Goal: Task Accomplishment & Management: Complete application form

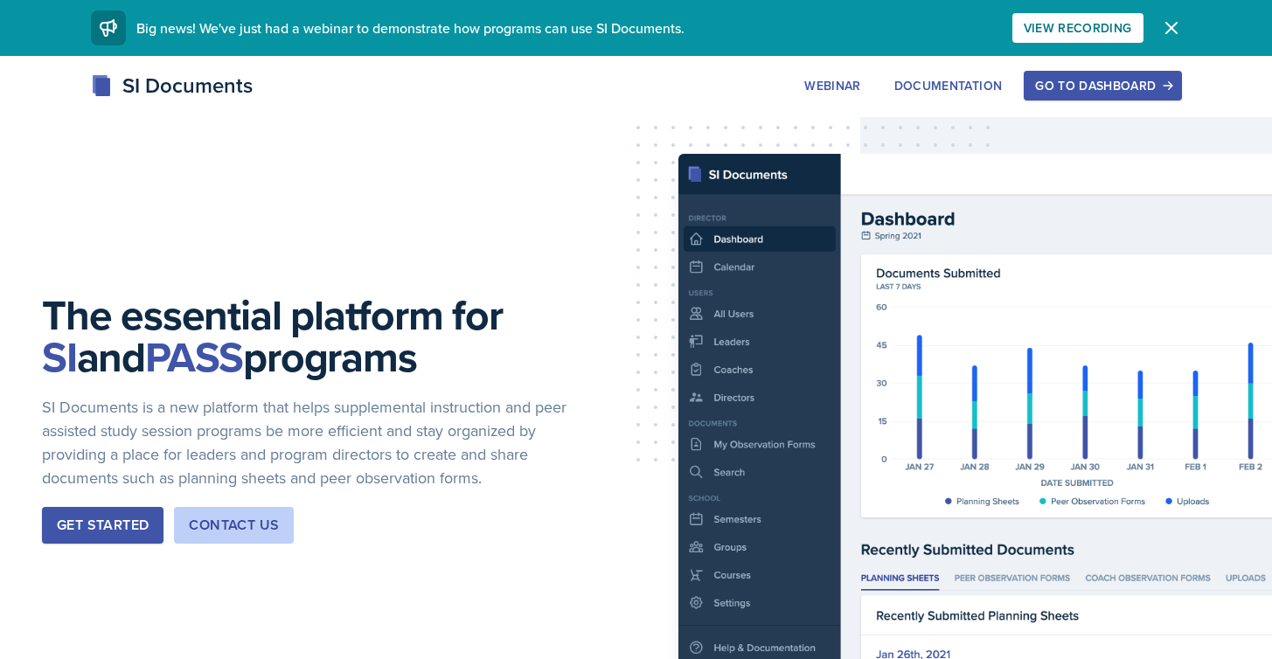
click at [1089, 79] on div "Go to Dashboard" at bounding box center [1102, 86] width 135 height 14
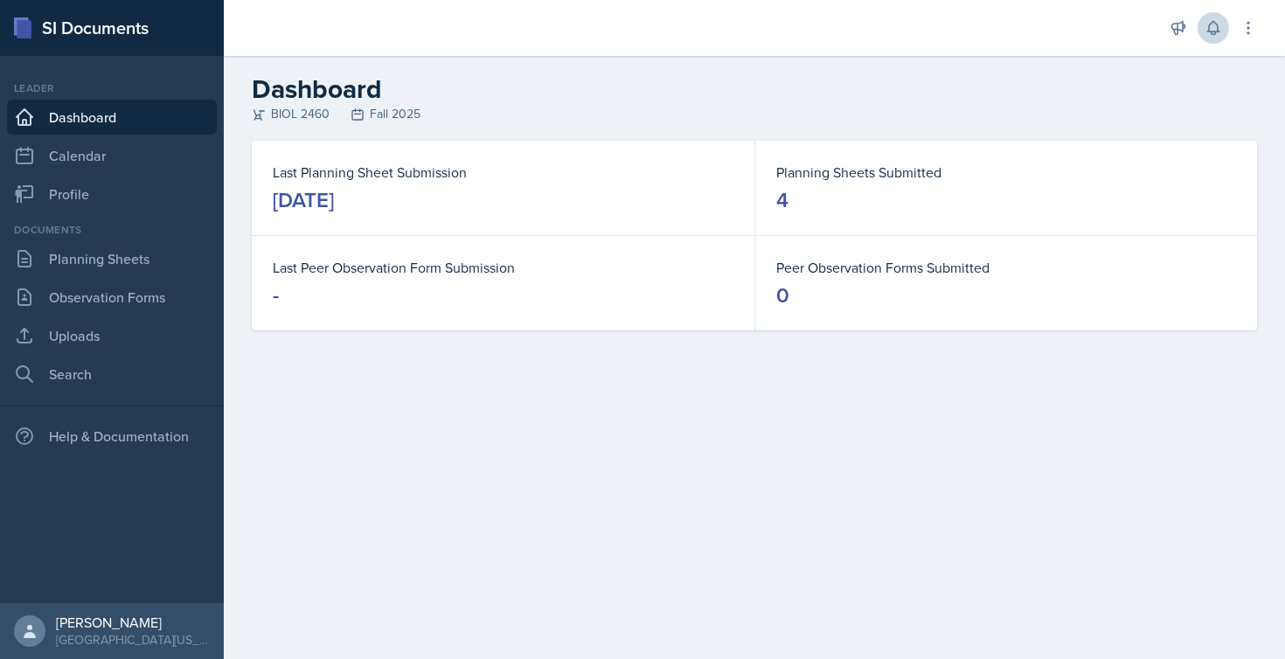
click at [1216, 34] on icon at bounding box center [1213, 27] width 17 height 17
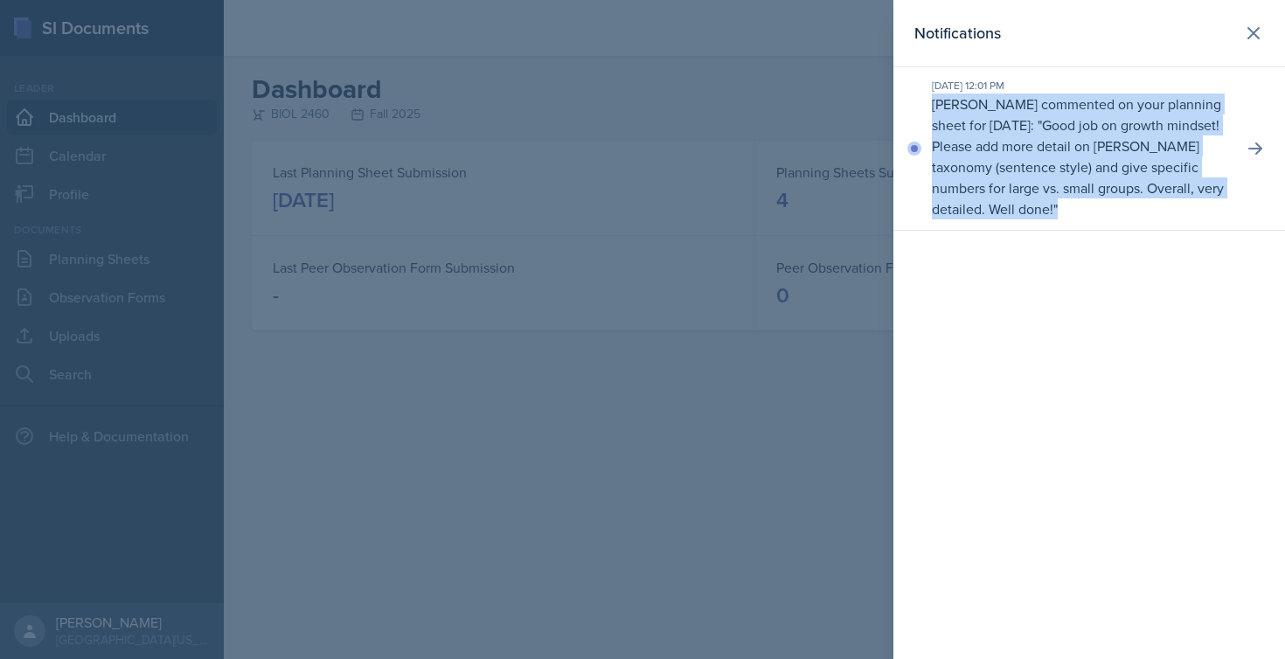
drag, startPoint x: 931, startPoint y: 103, endPoint x: 1088, endPoint y: 208, distance: 188.4
click at [1088, 208] on div "[DATE] 12:01 PM [PERSON_NAME] commented on your planning sheet for [DATE]: " Go…" at bounding box center [1090, 148] width 392 height 163
copy p "[PERSON_NAME] commented on your planning sheet for [DATE]: " Good job on growth…"
click at [636, 157] on div at bounding box center [642, 329] width 1285 height 659
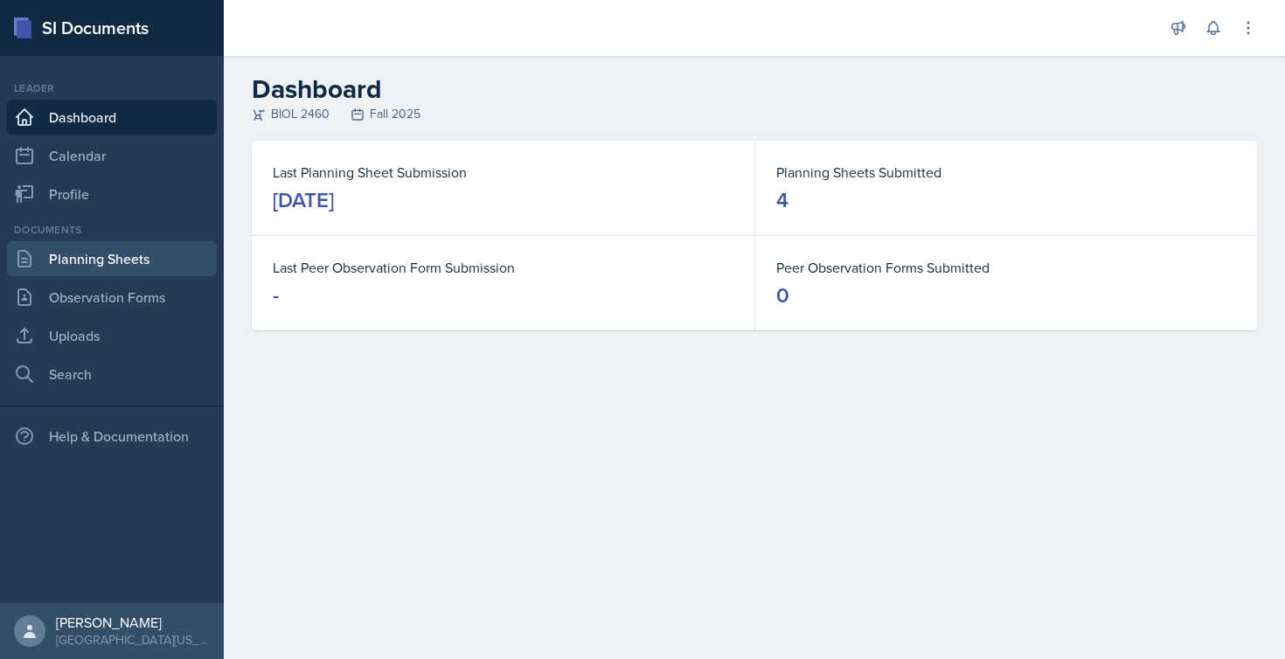
click at [99, 261] on link "Planning Sheets" at bounding box center [112, 258] width 210 height 35
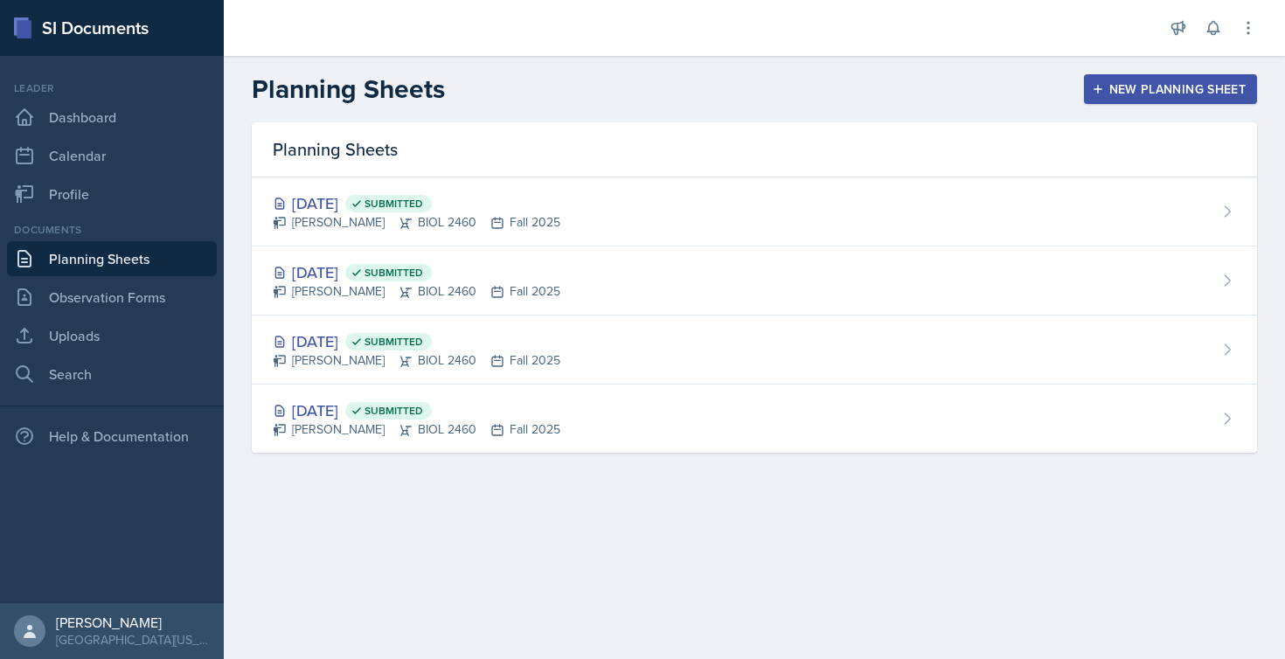
click at [1130, 82] on div "New Planning Sheet" at bounding box center [1171, 89] width 150 height 14
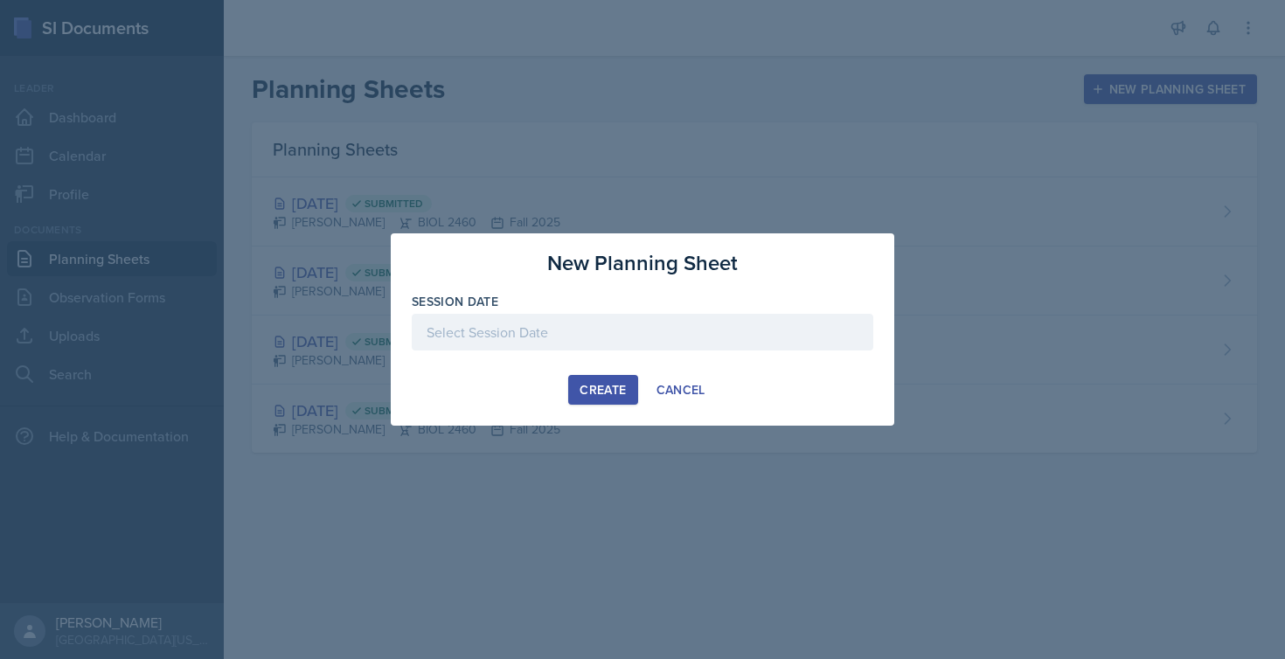
click at [596, 331] on div at bounding box center [643, 332] width 462 height 37
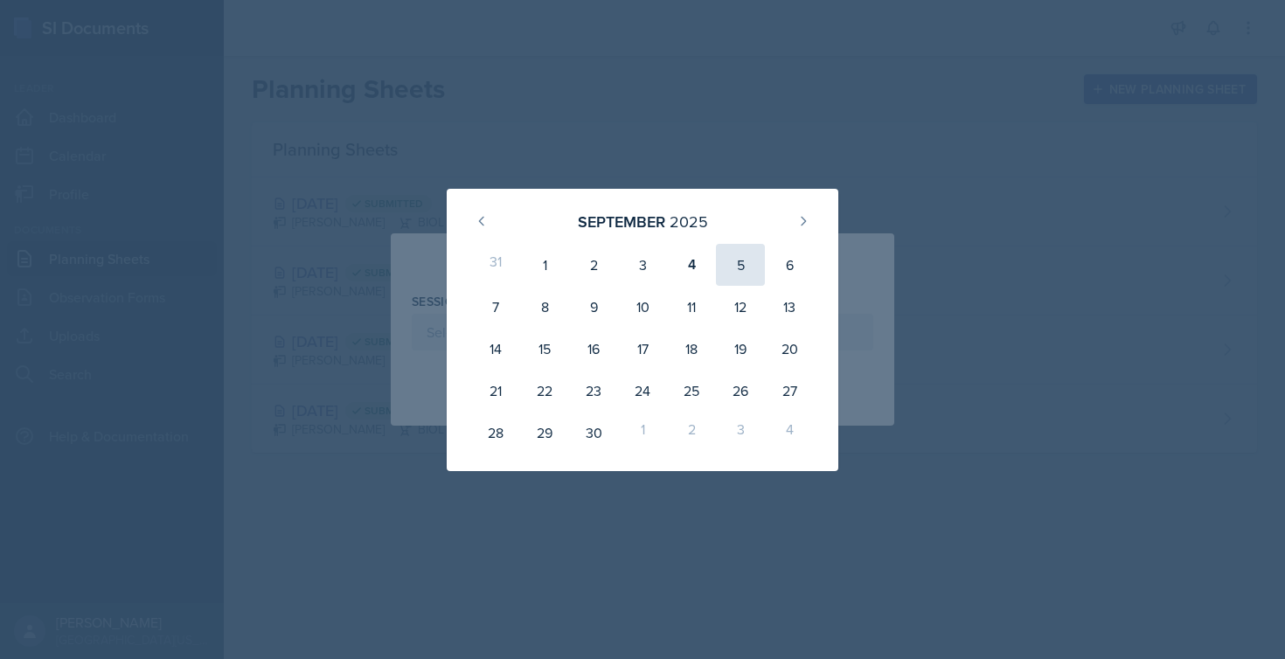
click at [748, 268] on div "5" at bounding box center [740, 265] width 49 height 42
type input "[DATE]"
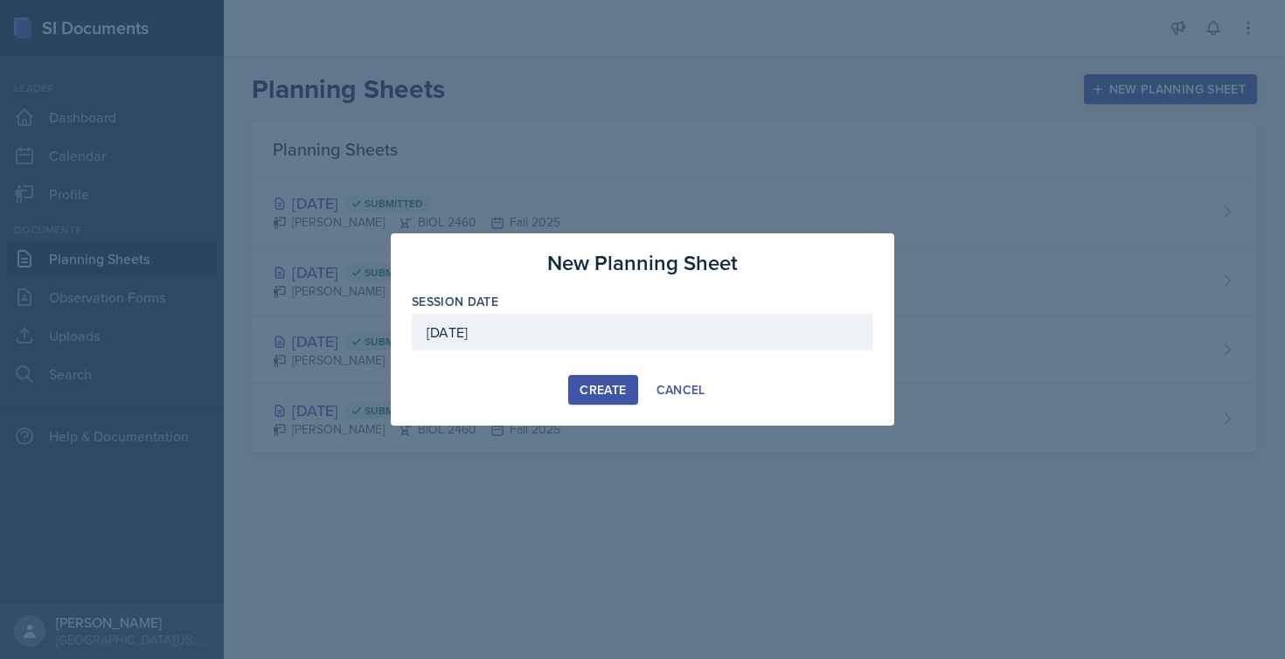
click at [602, 395] on div "Create" at bounding box center [603, 390] width 46 height 14
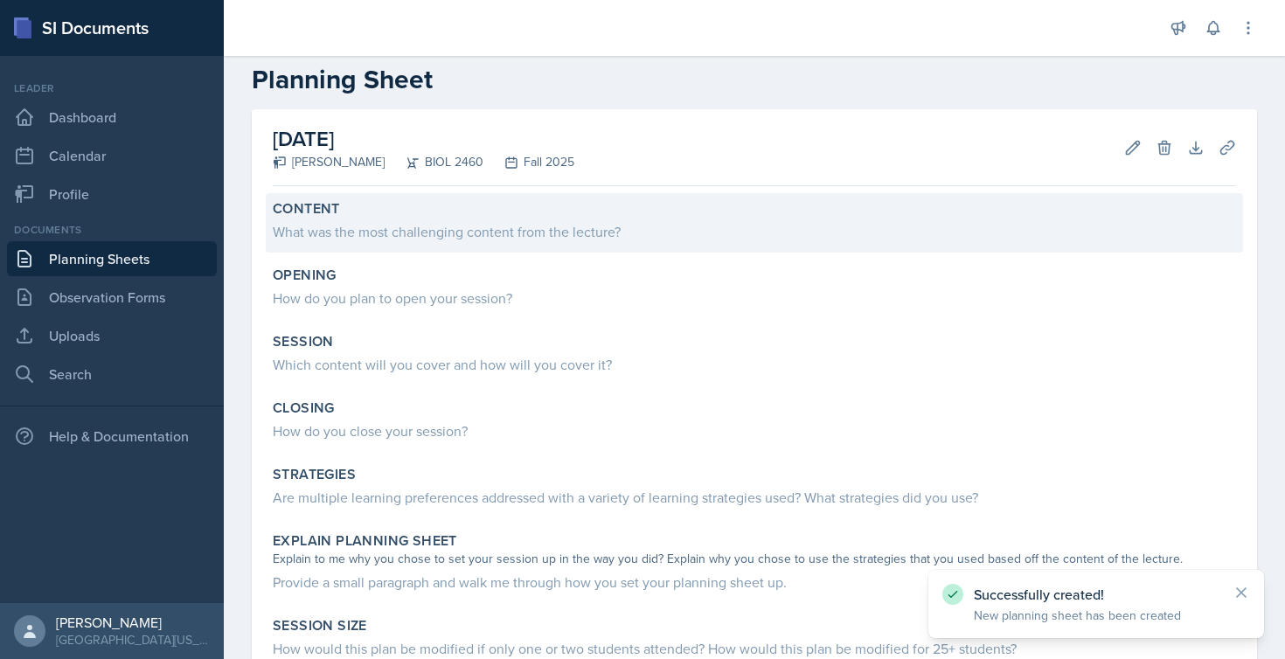
scroll to position [46, 0]
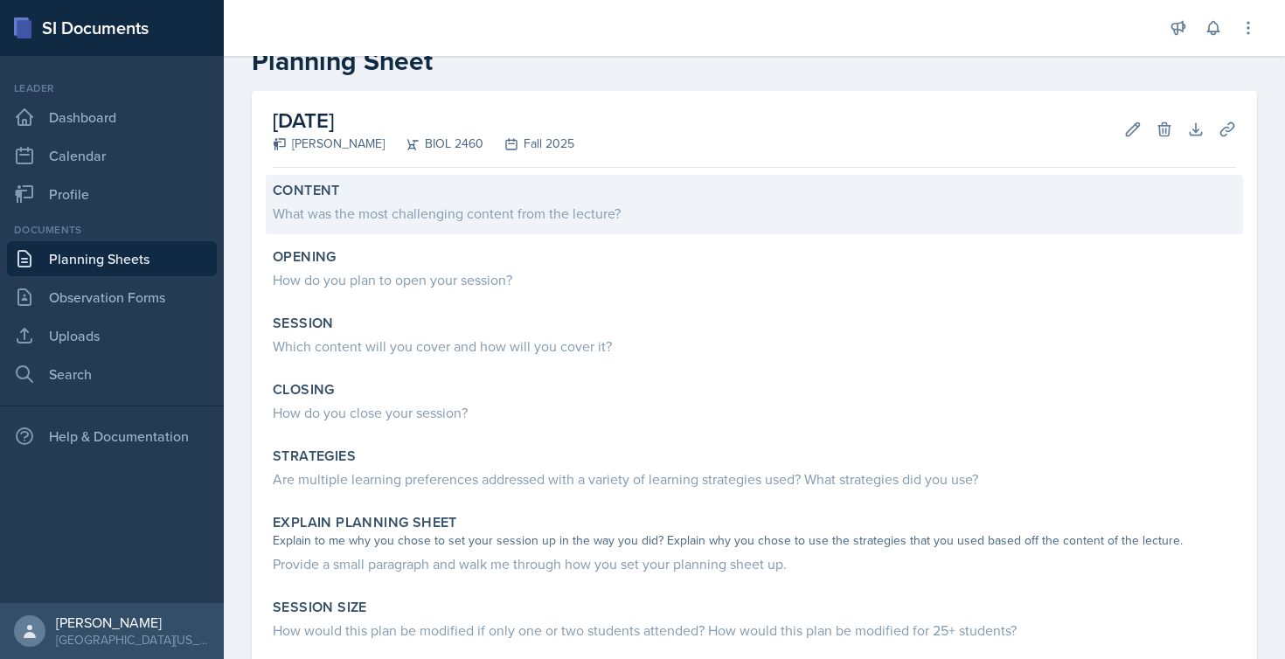
click at [404, 218] on div "What was the most challenging content from the lecture?" at bounding box center [754, 213] width 963 height 21
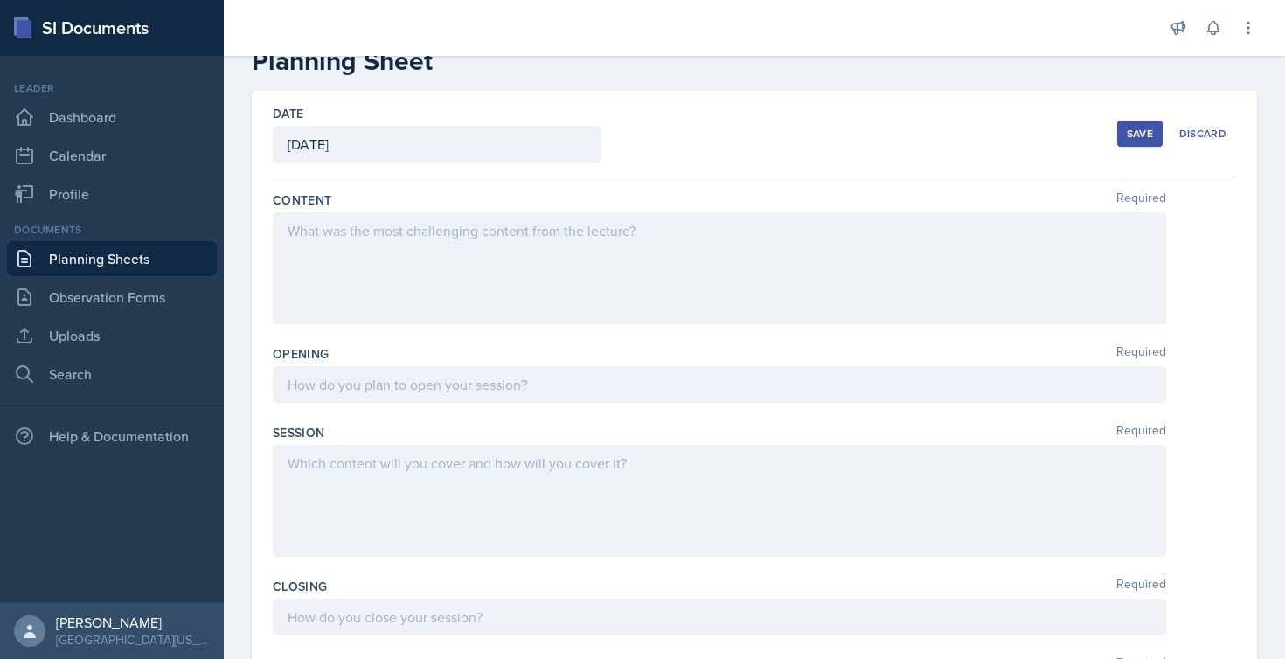
click at [338, 243] on div at bounding box center [720, 268] width 894 height 112
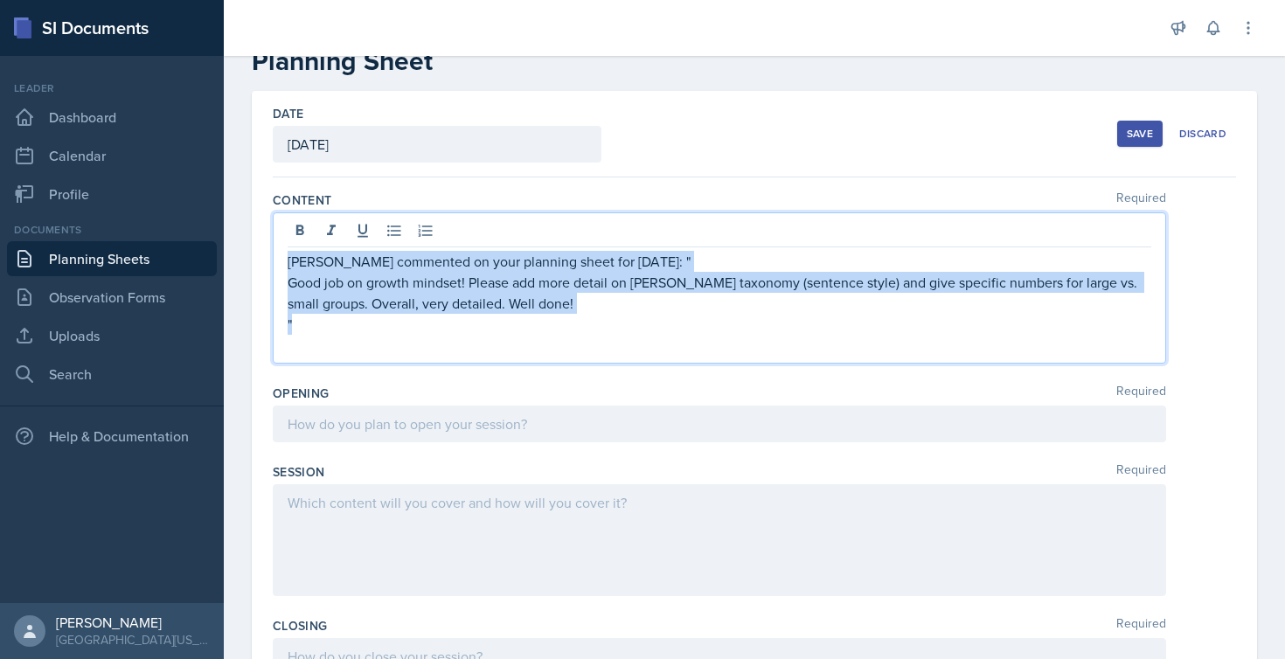
drag, startPoint x: 316, startPoint y: 320, endPoint x: 268, endPoint y: 257, distance: 78.7
click at [268, 257] on div "Date [DATE] [DATE] 31 1 2 3 4 5 6 7 8 9 10 11 12 13 14 15 16 17 18 19 20 21 22 …" at bounding box center [754, 651] width 1005 height 1121
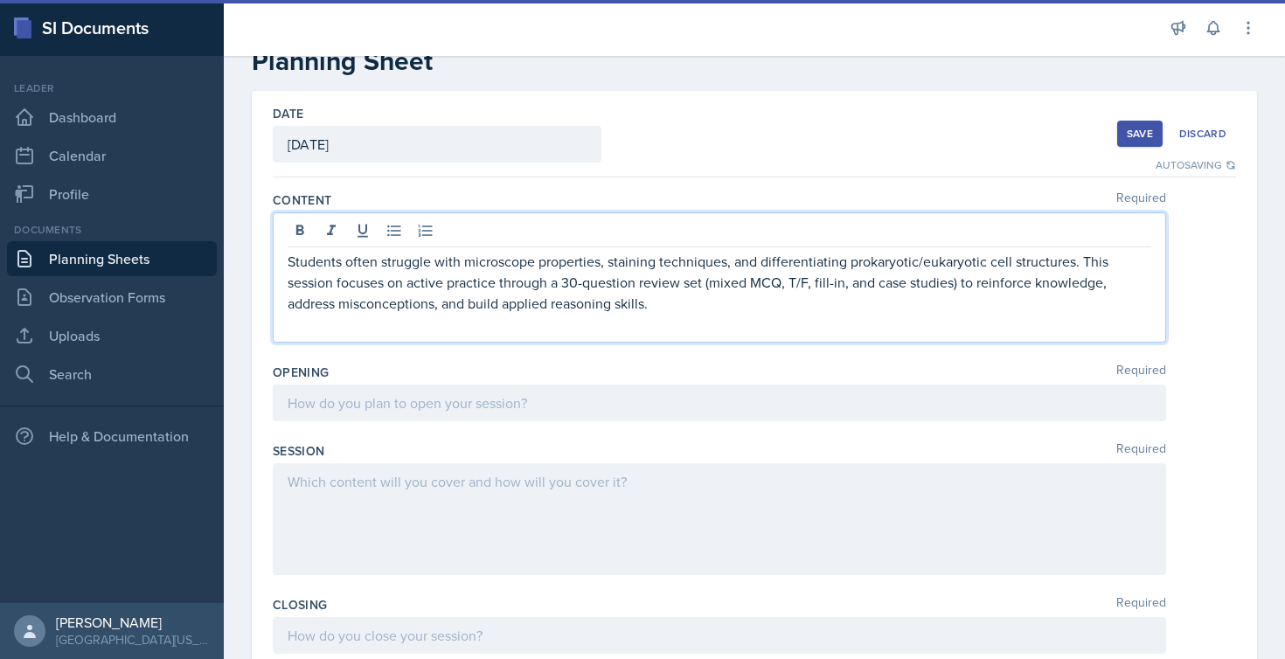
click at [436, 410] on div at bounding box center [720, 403] width 894 height 37
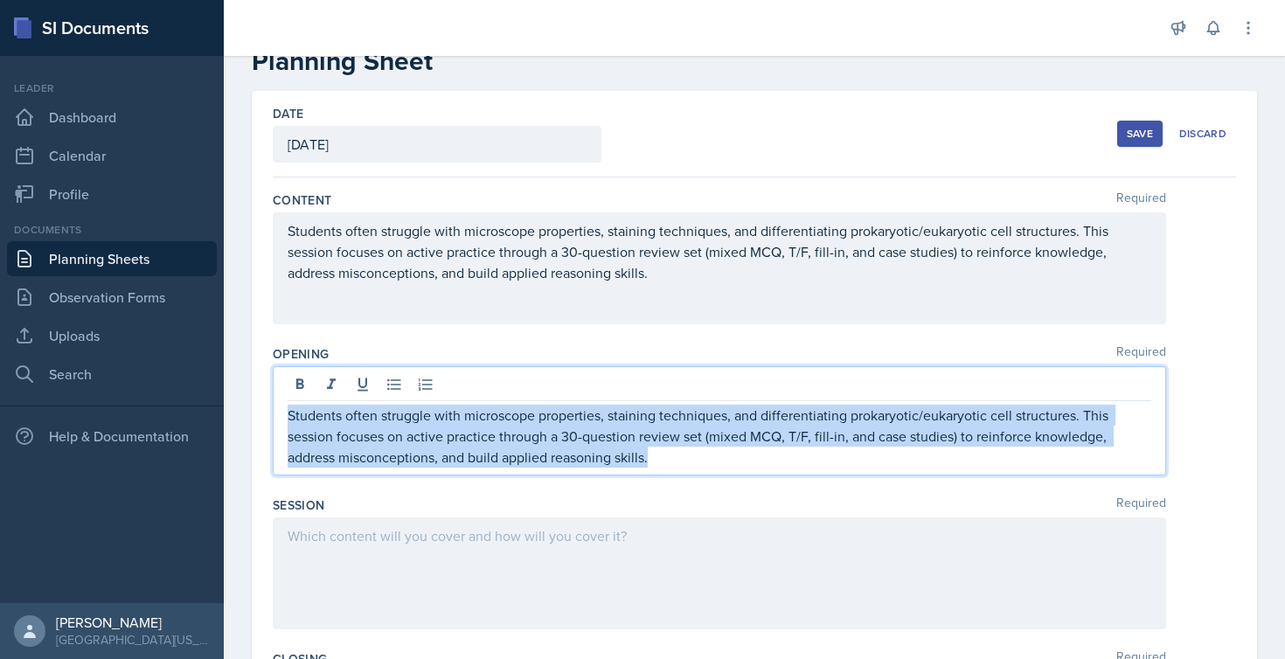
drag, startPoint x: 666, startPoint y: 461, endPoint x: 273, endPoint y: 400, distance: 398.2
click at [273, 400] on div "Students often struggle with microscope properties, staining techniques, and di…" at bounding box center [720, 420] width 894 height 109
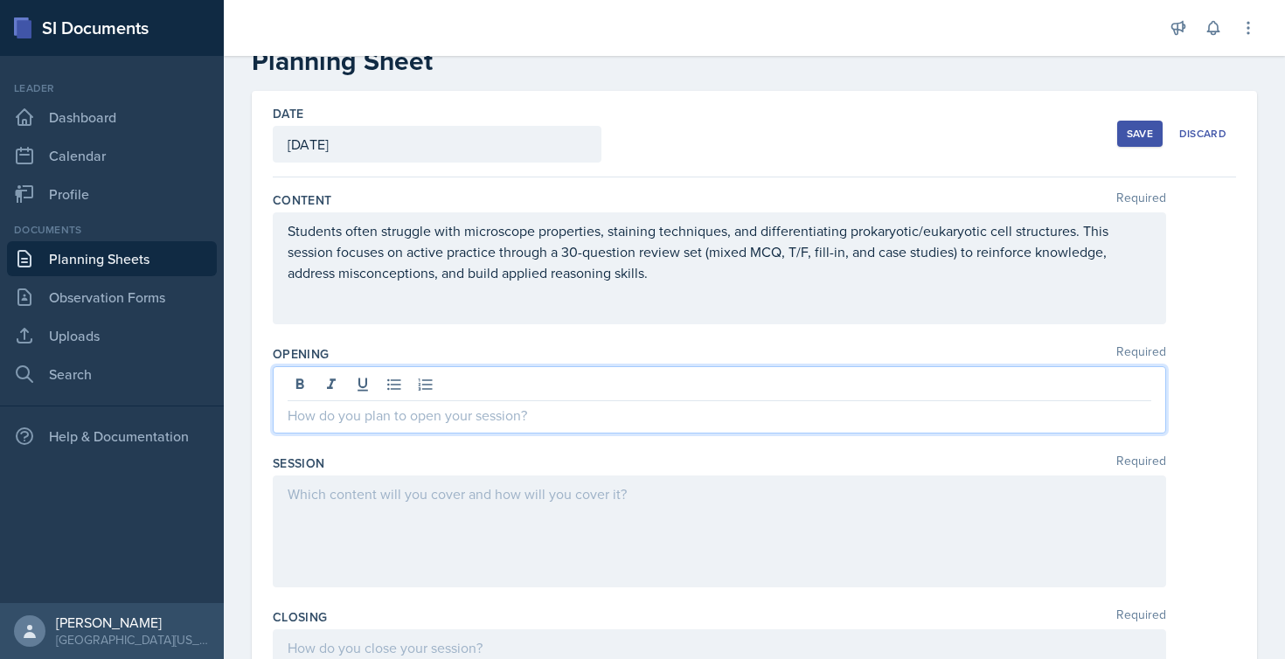
click at [402, 417] on p at bounding box center [720, 415] width 864 height 21
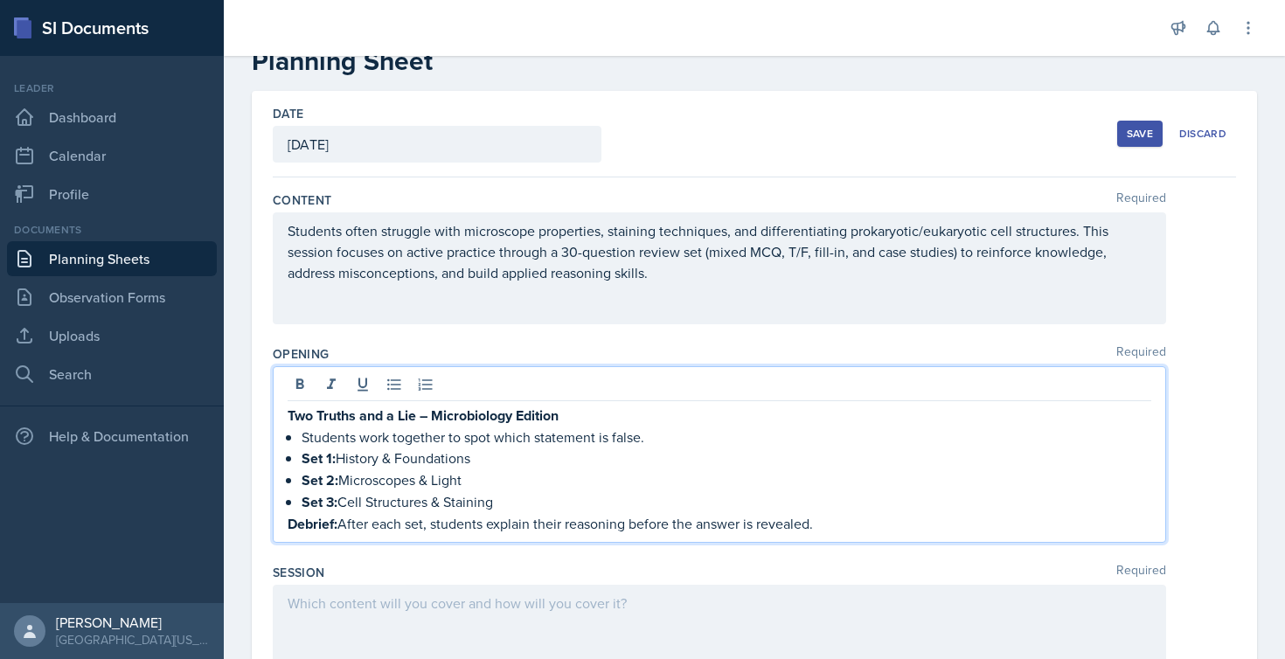
click at [357, 598] on div at bounding box center [720, 641] width 894 height 112
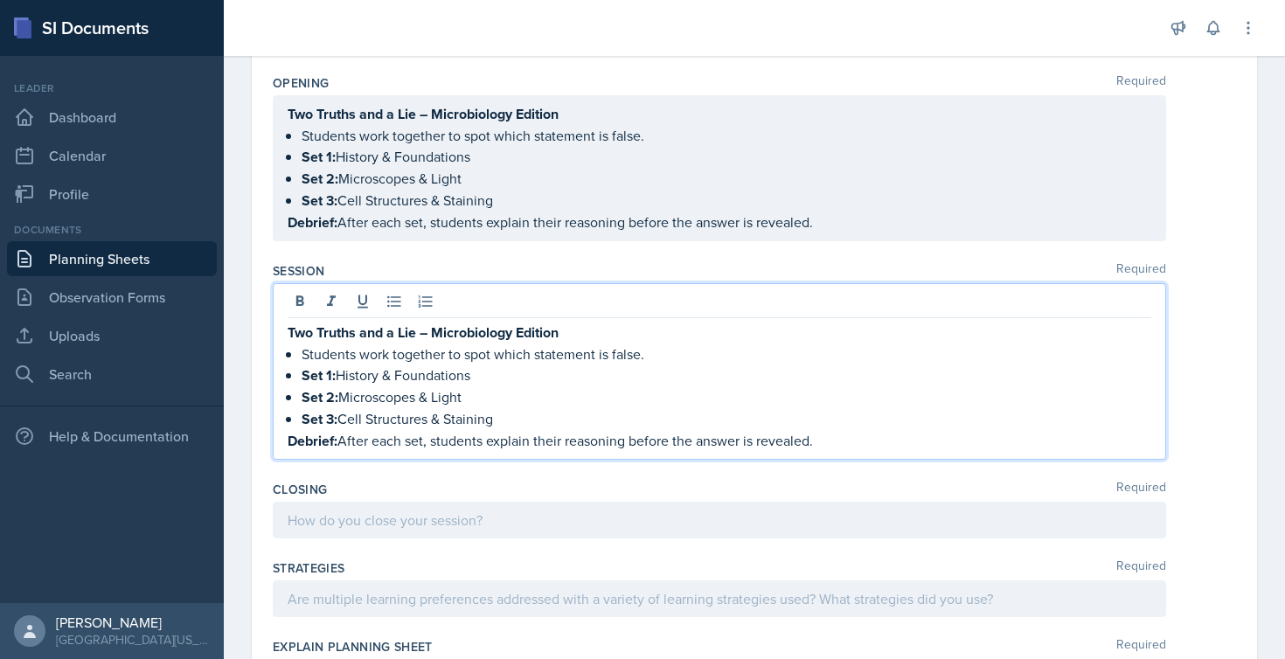
scroll to position [318, 0]
drag, startPoint x: 825, startPoint y: 442, endPoint x: 275, endPoint y: 326, distance: 561.9
click at [275, 326] on div "Two Truths and a Lie – Microbiology Edition Students work together to spot whic…" at bounding box center [720, 370] width 894 height 177
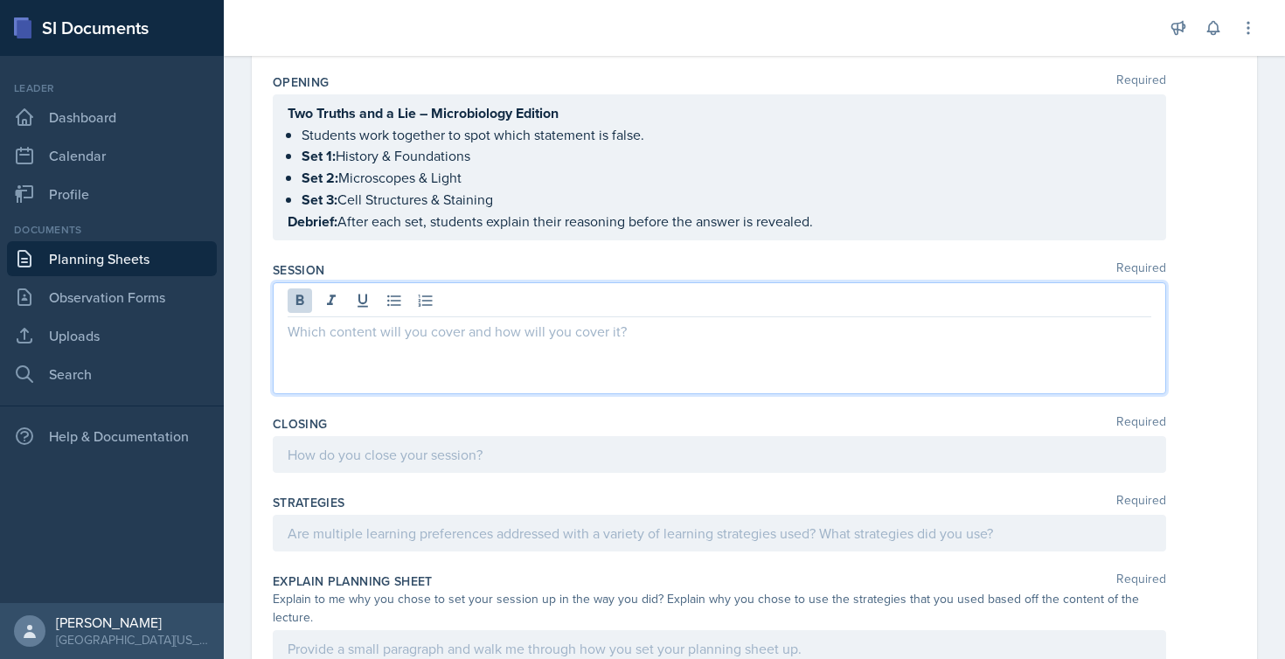
click at [508, 347] on div at bounding box center [720, 338] width 894 height 112
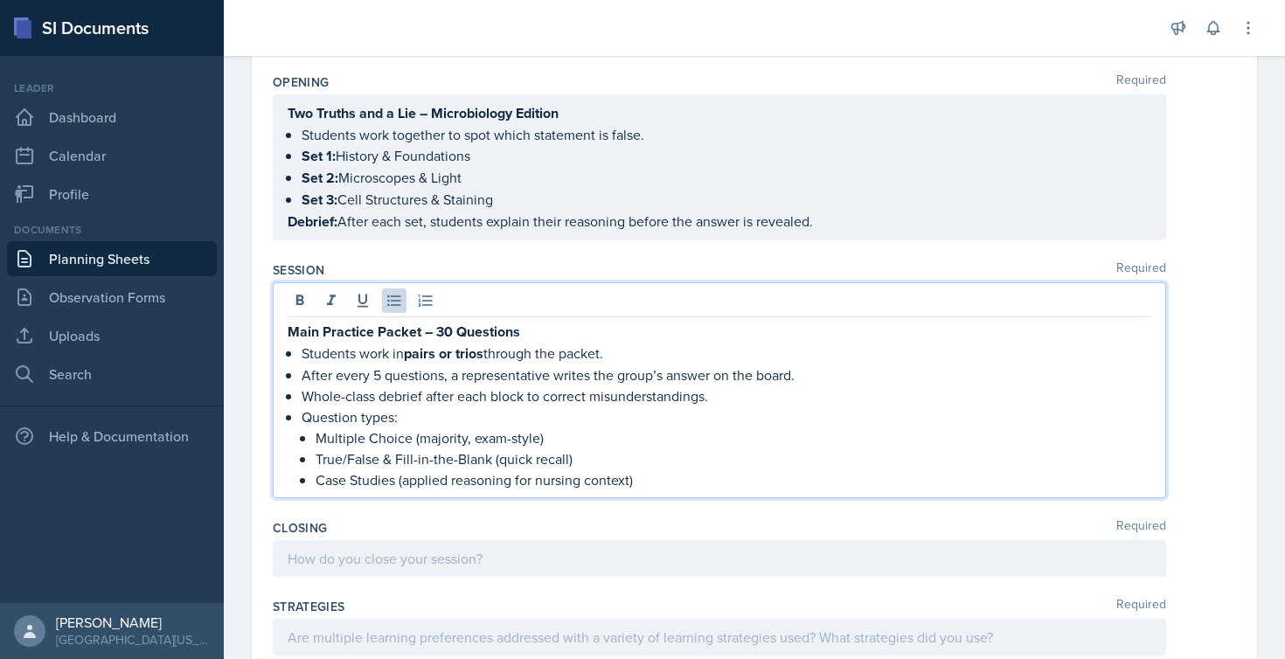
click at [334, 564] on div at bounding box center [720, 558] width 894 height 37
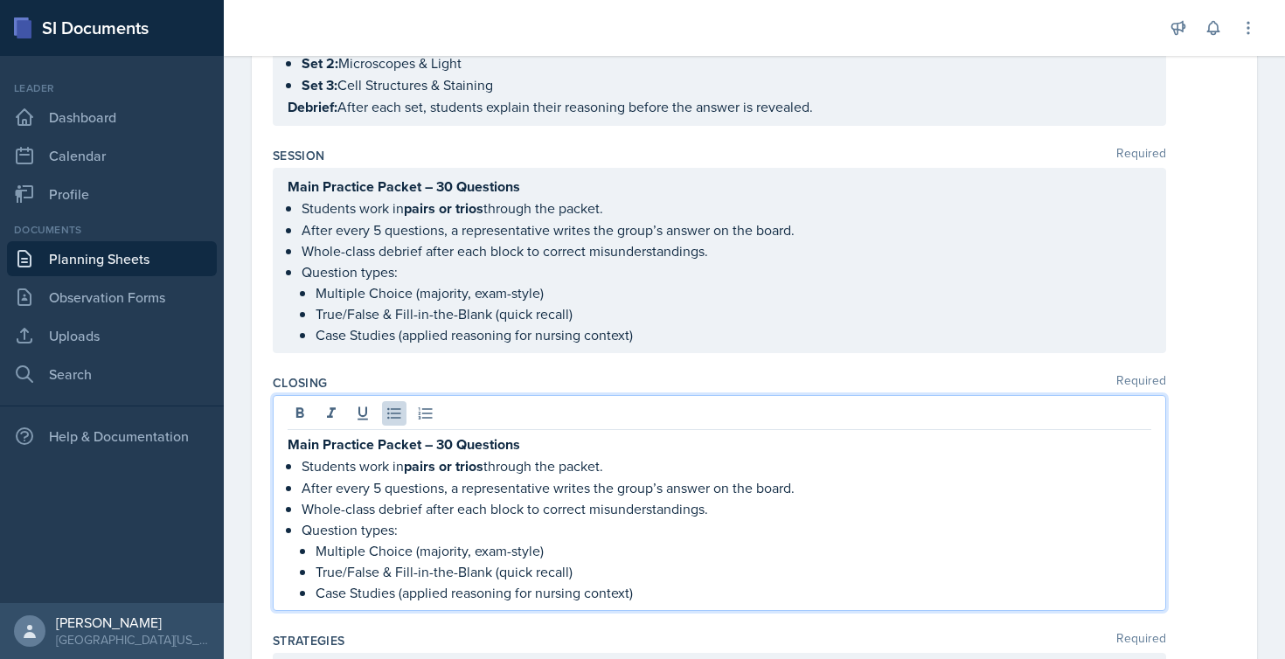
scroll to position [435, 0]
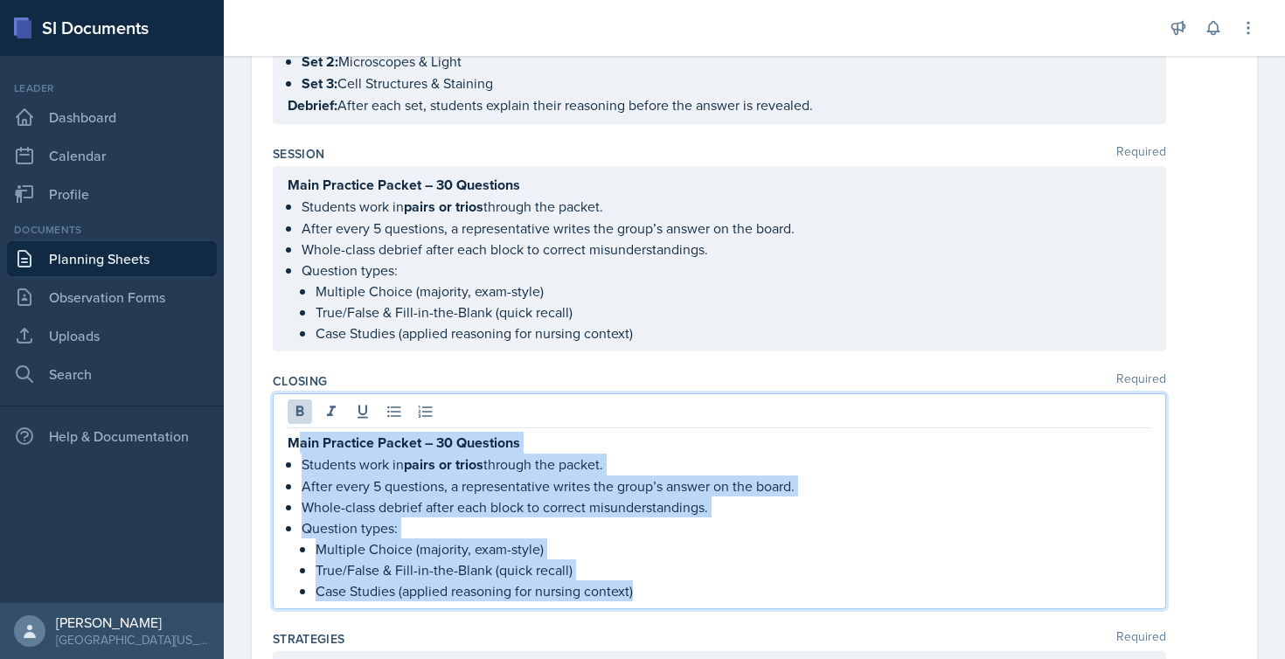
copy div "ain Practice Packet – 30 Questions Students work in pairs or trios through the …"
drag, startPoint x: 636, startPoint y: 599, endPoint x: 284, endPoint y: 448, distance: 382.6
click at [284, 448] on div "Main Practice Packet – 30 Questions Students work in pairs or trios through the…" at bounding box center [720, 501] width 894 height 216
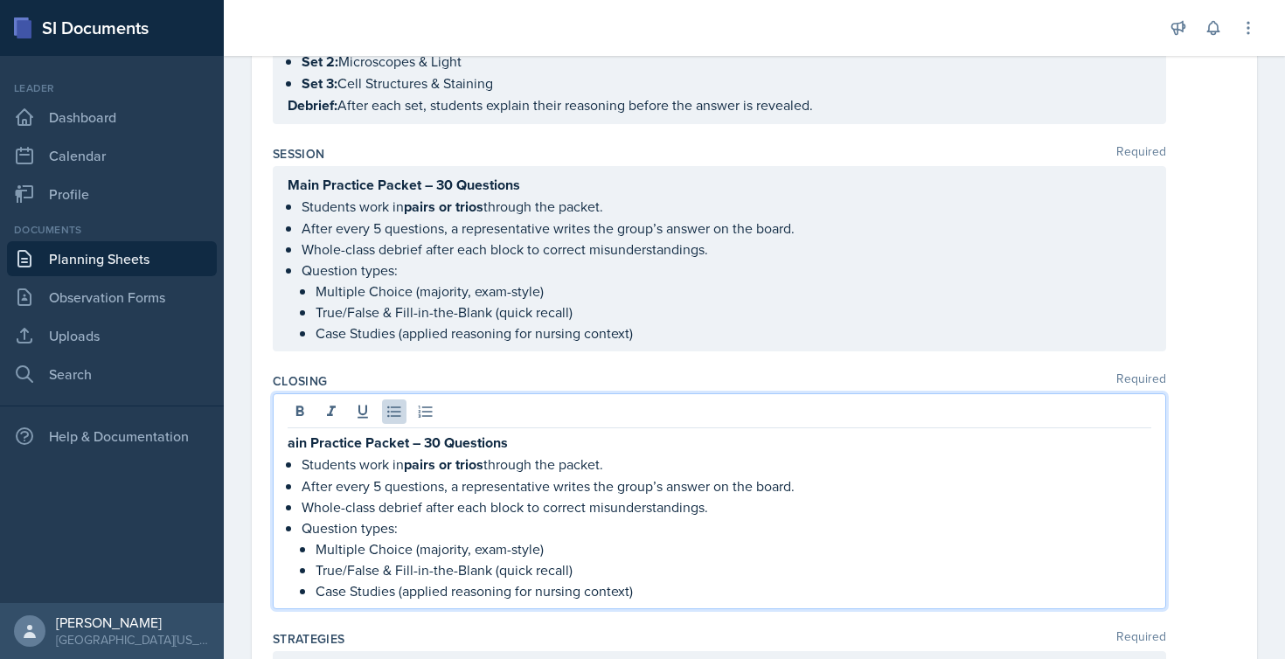
click at [290, 447] on strong "ain Practice Packet – 30 Questions" at bounding box center [398, 443] width 220 height 20
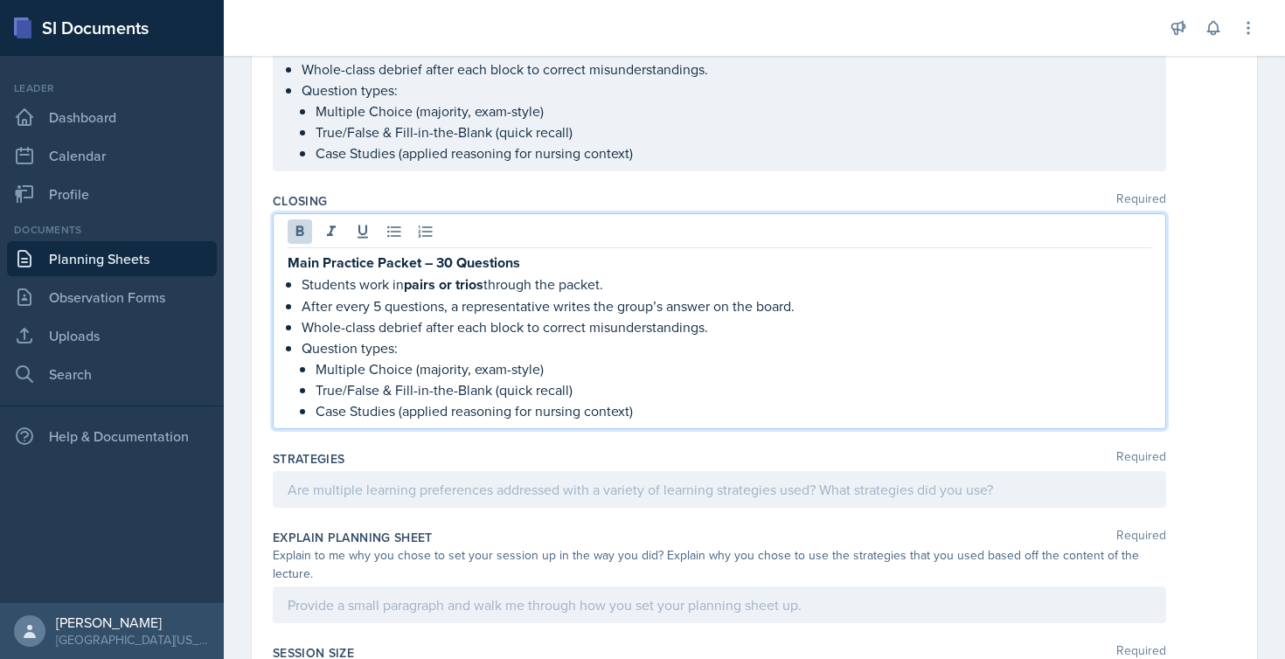
scroll to position [616, 0]
click at [431, 493] on div at bounding box center [720, 488] width 894 height 37
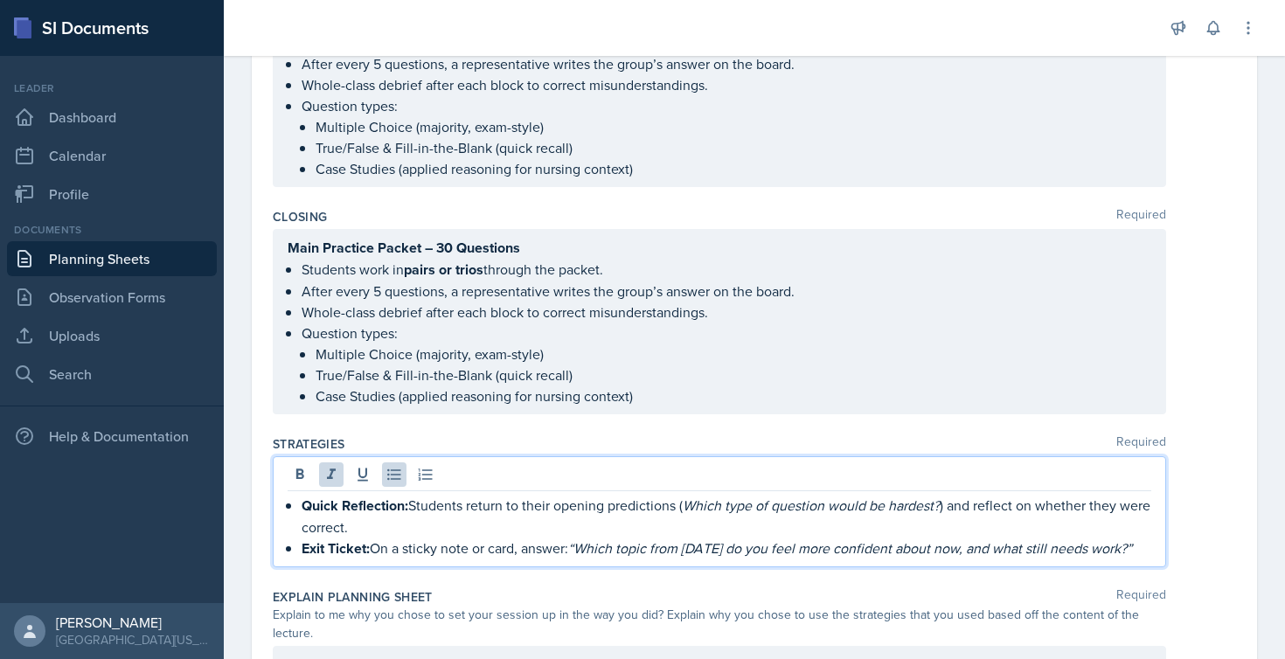
scroll to position [602, 0]
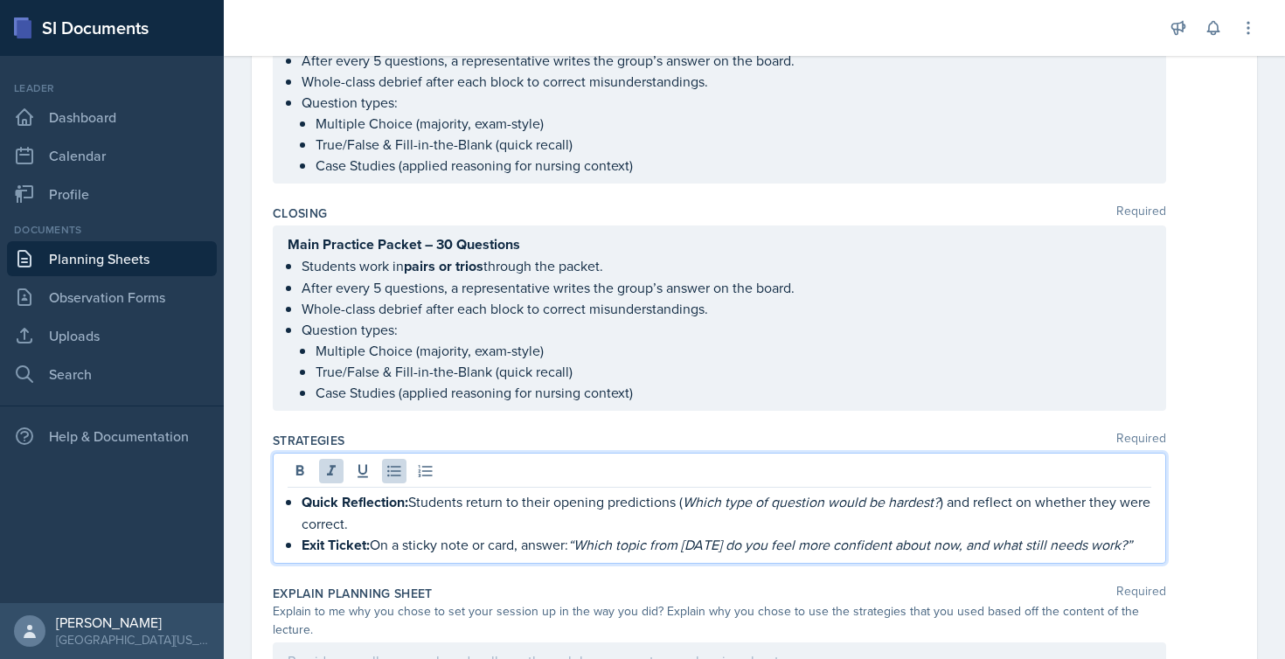
click at [628, 353] on li "Question types: Multiple Choice (majority, exam-style) True/False & Fill-in-the…" at bounding box center [727, 361] width 850 height 84
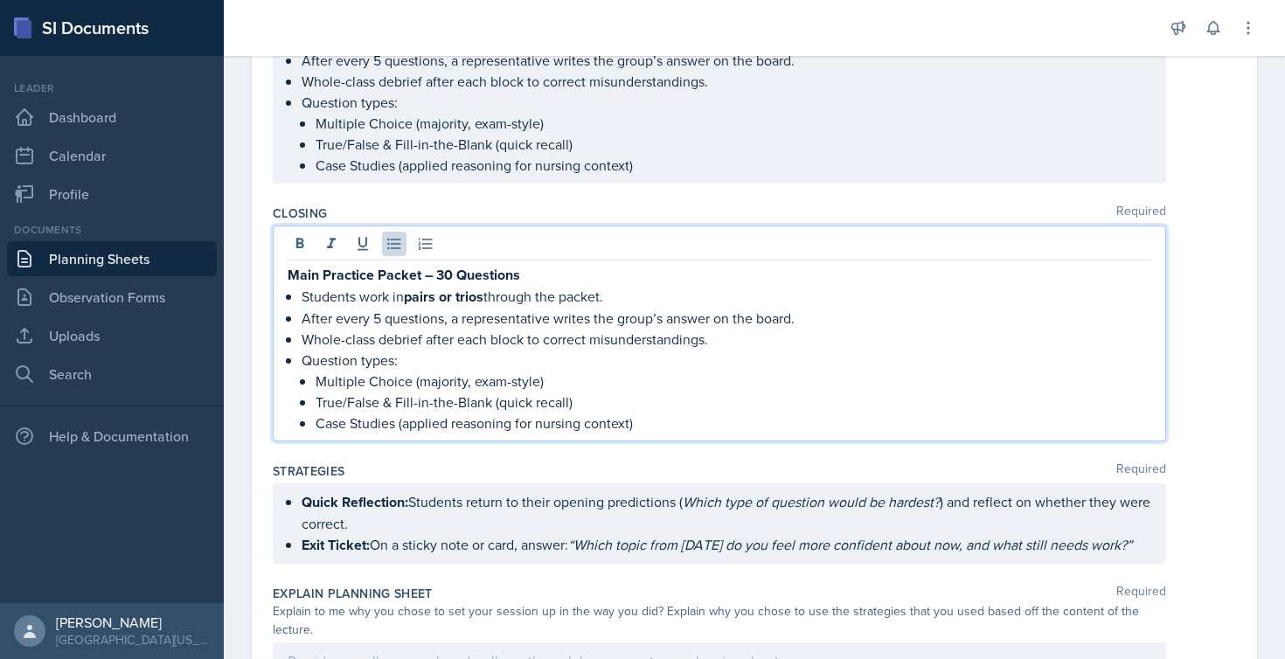
click at [643, 418] on p "Case Studies (applied reasoning for nursing context)" at bounding box center [734, 423] width 836 height 21
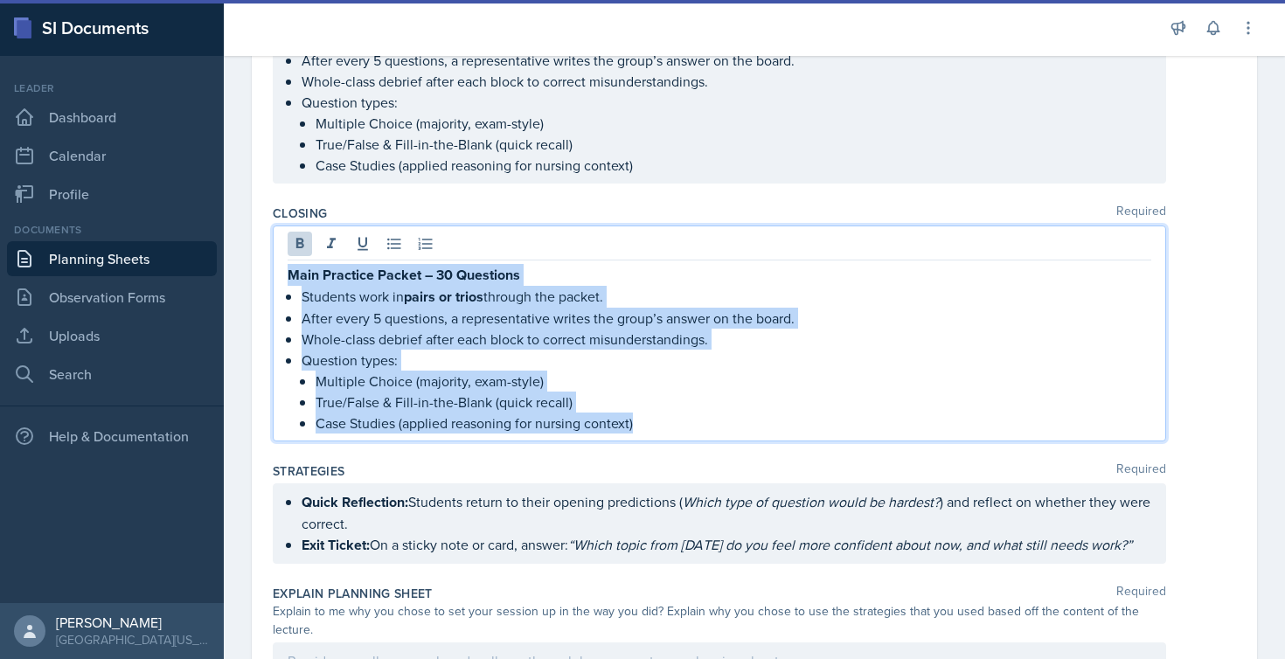
drag, startPoint x: 643, startPoint y: 418, endPoint x: 256, endPoint y: 226, distance: 432.5
click at [256, 226] on div "Date [DATE] [DATE] 31 1 2 3 4 5 6 7 8 9 10 11 12 13 14 15 16 17 18 19 20 21 22 …" at bounding box center [754, 278] width 1005 height 1487
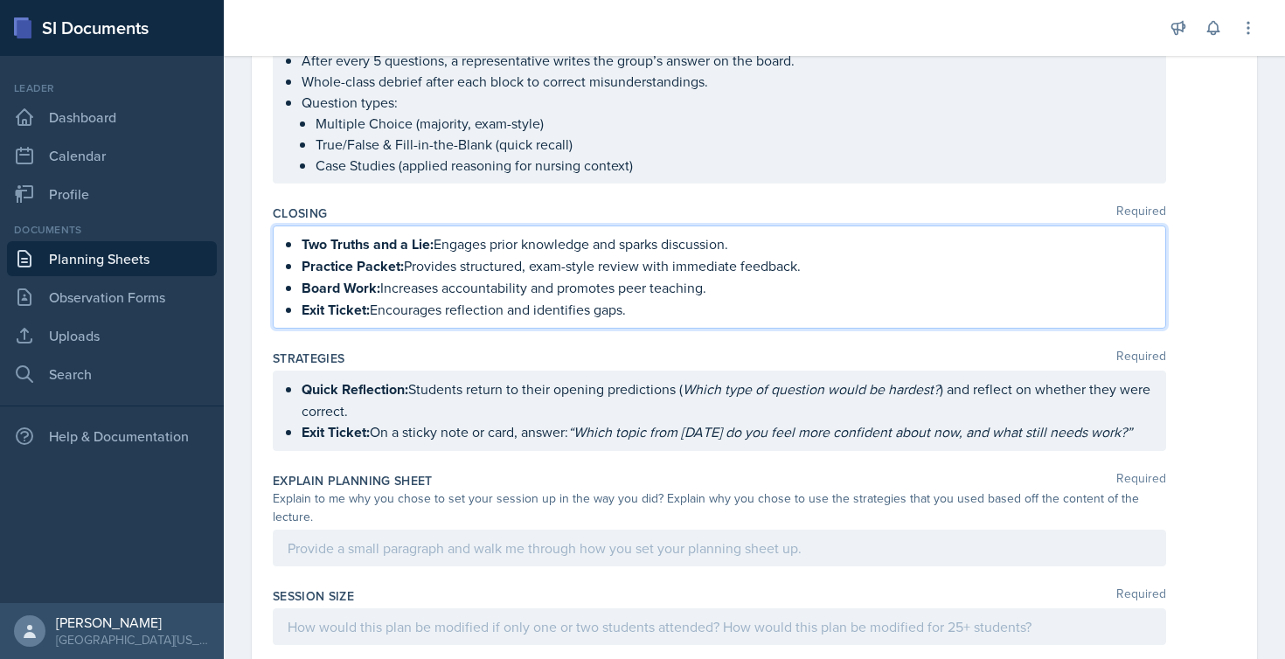
click at [539, 424] on ul "Quick Reflection: Students return to their opening predictions ( Which type of …" at bounding box center [727, 411] width 850 height 65
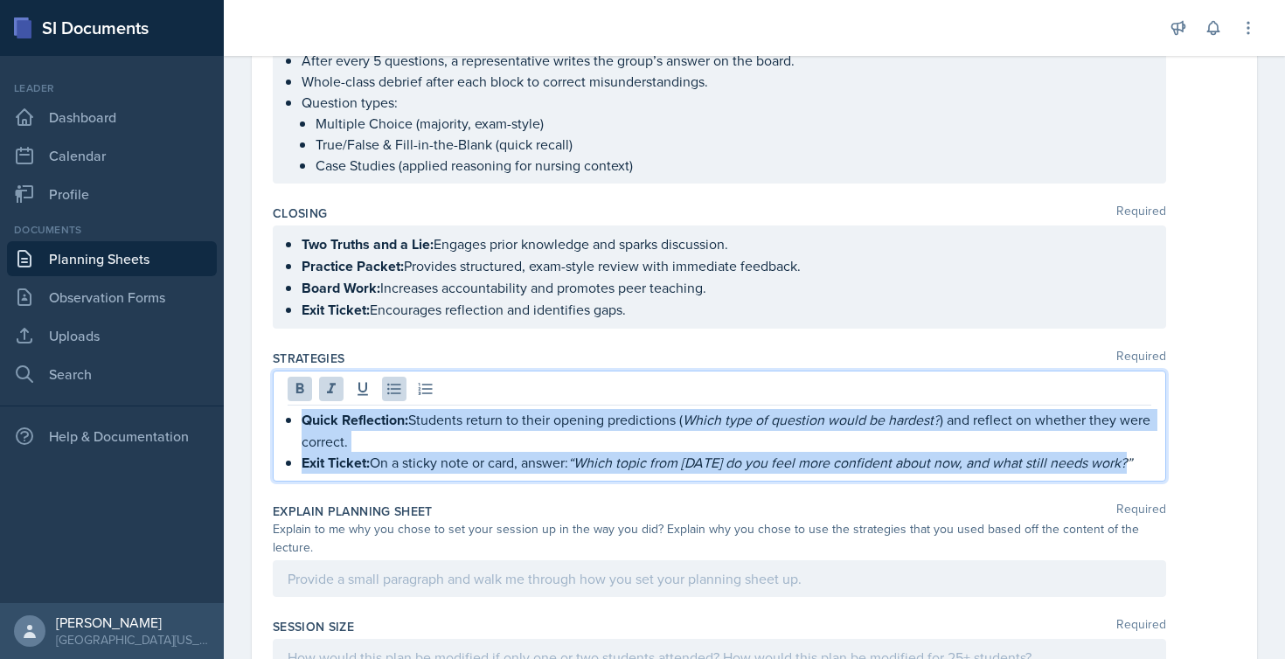
drag, startPoint x: 301, startPoint y: 423, endPoint x: 1143, endPoint y: 464, distance: 843.0
click at [1143, 464] on div "Quick Reflection: Students return to their opening predictions ( Which type of …" at bounding box center [720, 426] width 894 height 111
copy ul "Quick Reflection: Students return to their opening predictions ( Which type of …"
click at [653, 306] on ul "Two Truths and a Lie: Engages prior knowledge and sparks discussion. Practice P…" at bounding box center [727, 276] width 850 height 87
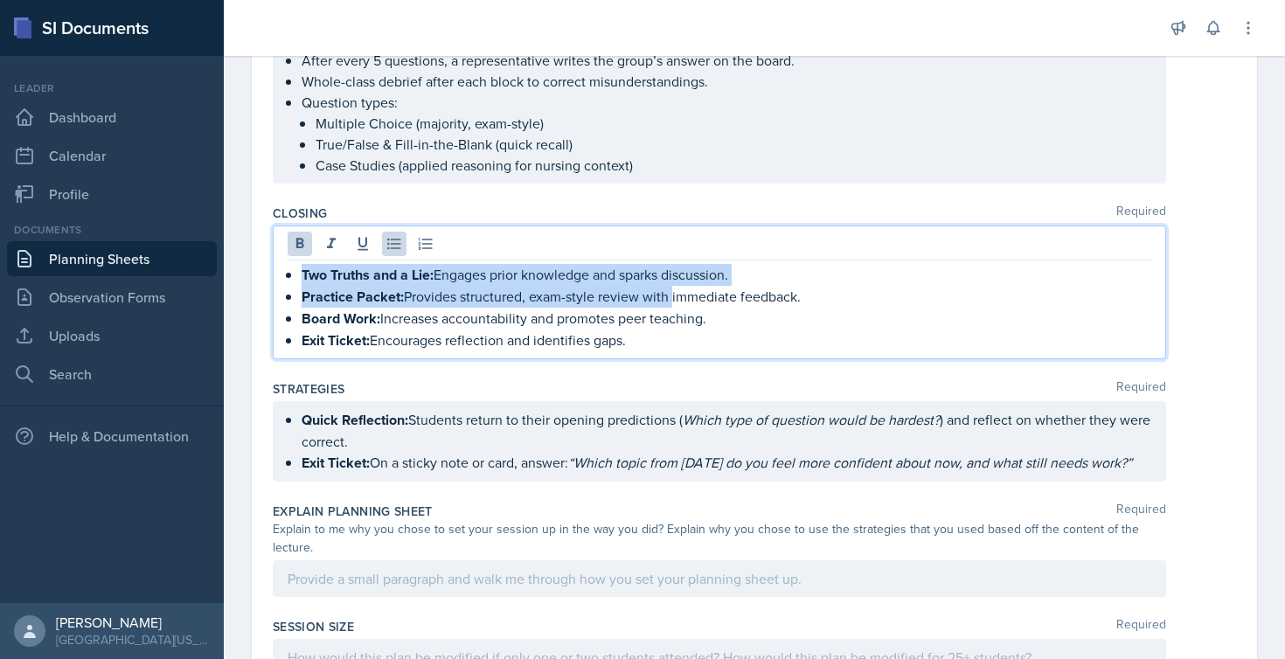
drag, startPoint x: 653, startPoint y: 306, endPoint x: 243, endPoint y: 257, distance: 413.0
click at [243, 257] on div "Date [DATE] [DATE] 31 1 2 3 4 5 6 7 8 9 10 11 12 13 14 15 16 17 18 19 20 21 22 …" at bounding box center [754, 258] width 1061 height 1447
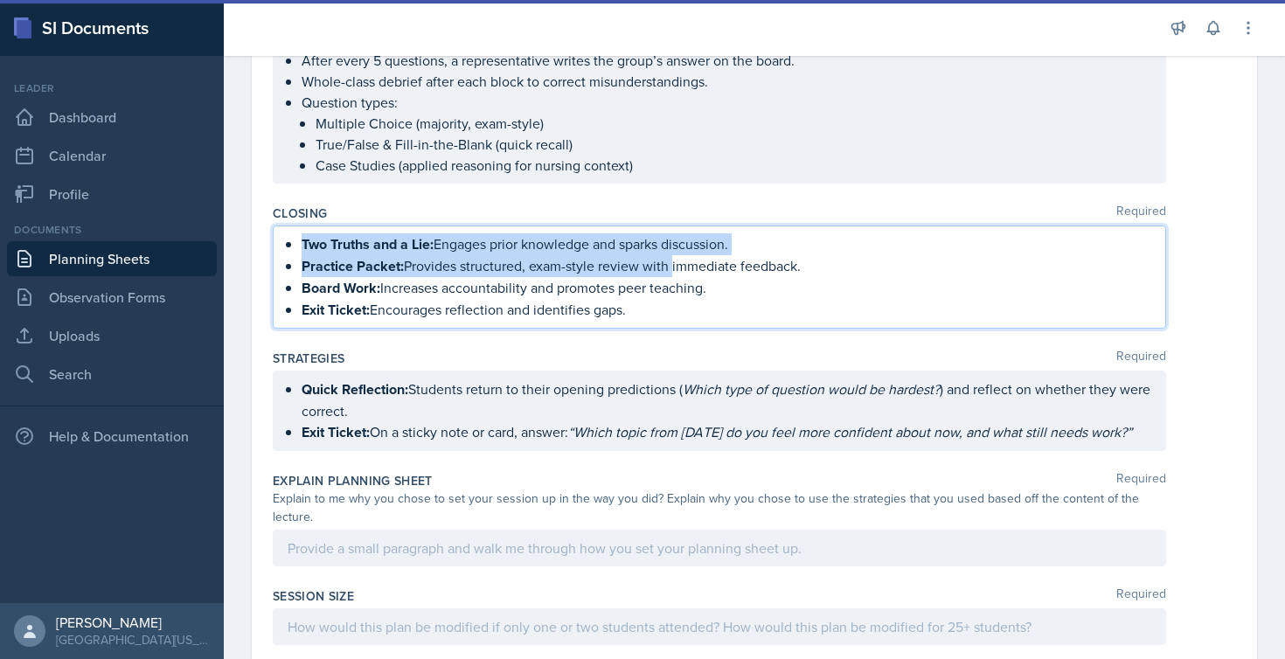
click at [633, 304] on p "Exit Ticket: Encourages reflection and identifies gaps." at bounding box center [727, 310] width 850 height 22
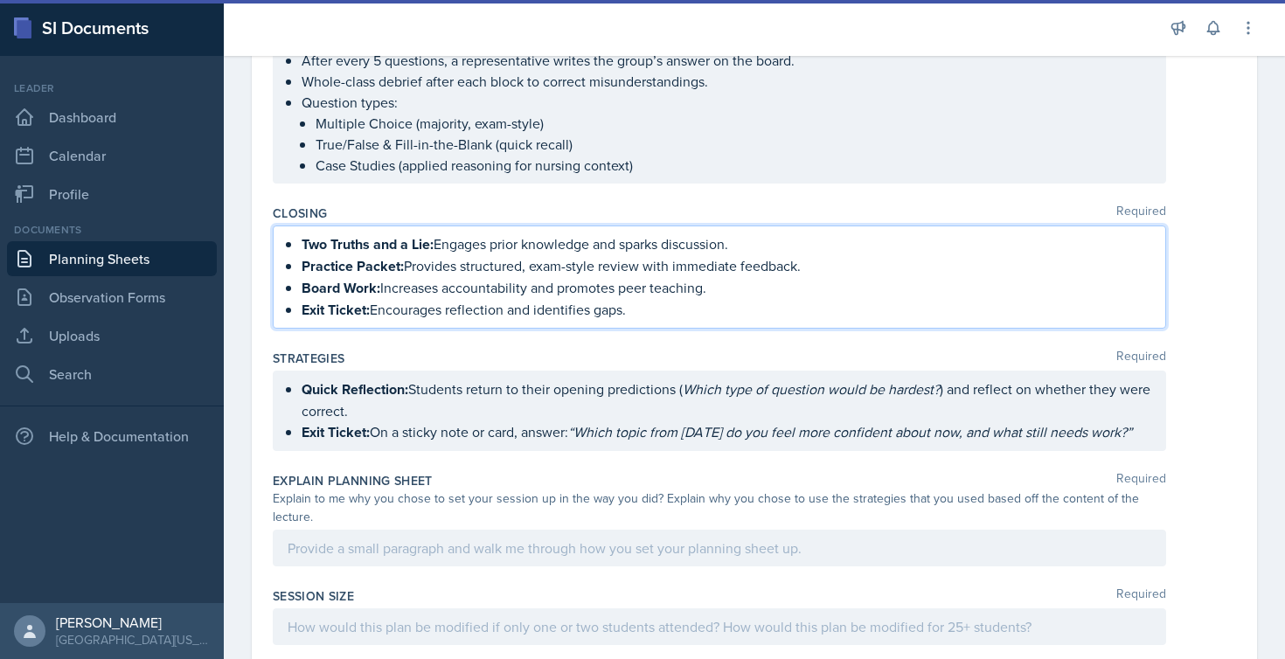
drag, startPoint x: 641, startPoint y: 314, endPoint x: 255, endPoint y: 243, distance: 392.0
click at [255, 243] on div "Date [DATE] [DATE] 31 1 2 3 4 5 6 7 8 9 10 11 12 13 14 15 16 17 18 19 20 21 22 …" at bounding box center [754, 222] width 1005 height 1374
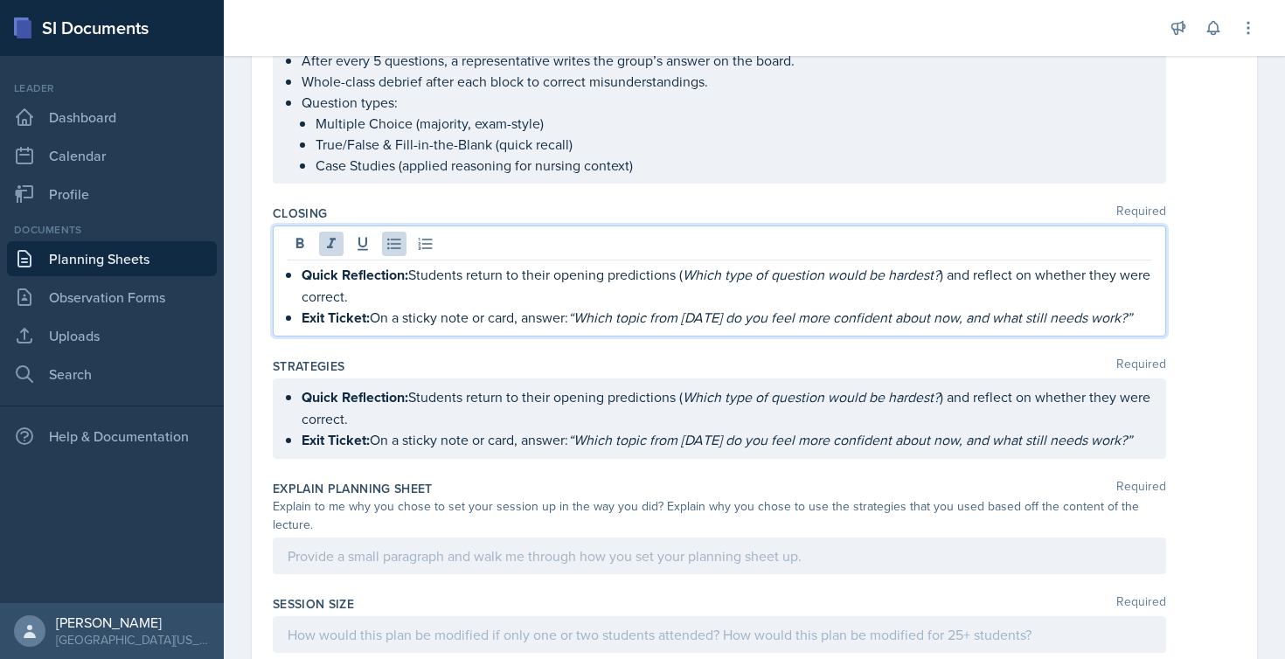
click at [510, 379] on div "Quick Reflection: Students return to their opening predictions ( Which type of …" at bounding box center [720, 419] width 894 height 80
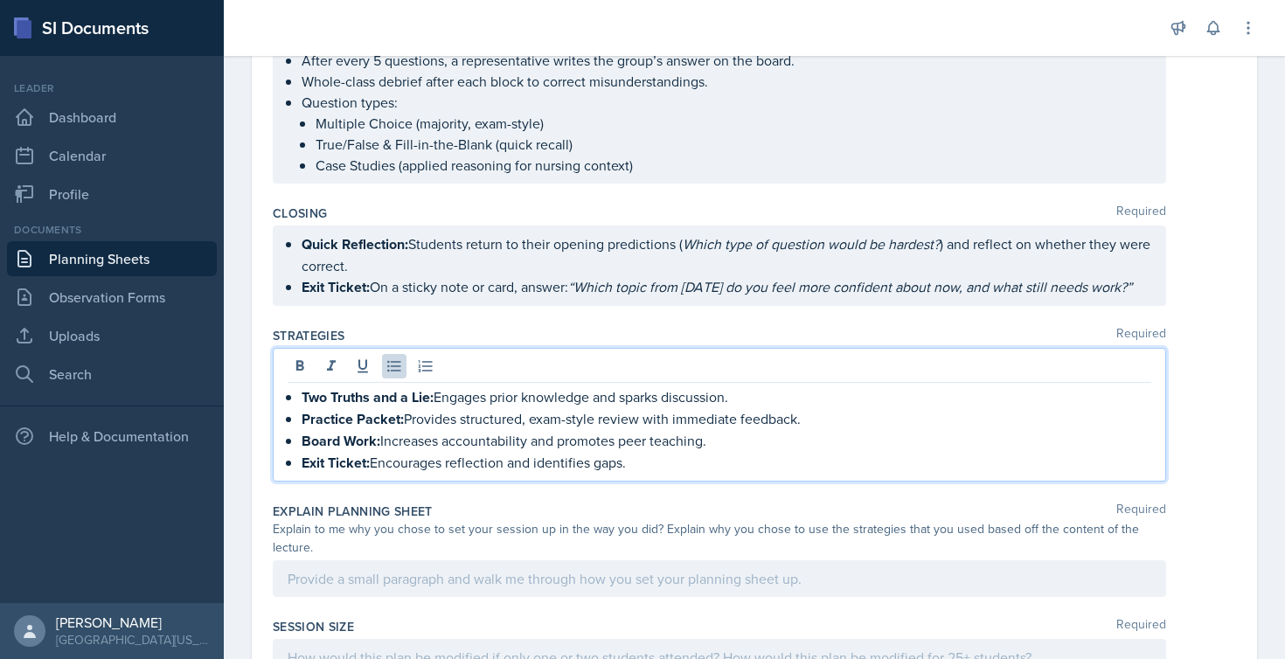
click at [358, 578] on div at bounding box center [720, 578] width 894 height 37
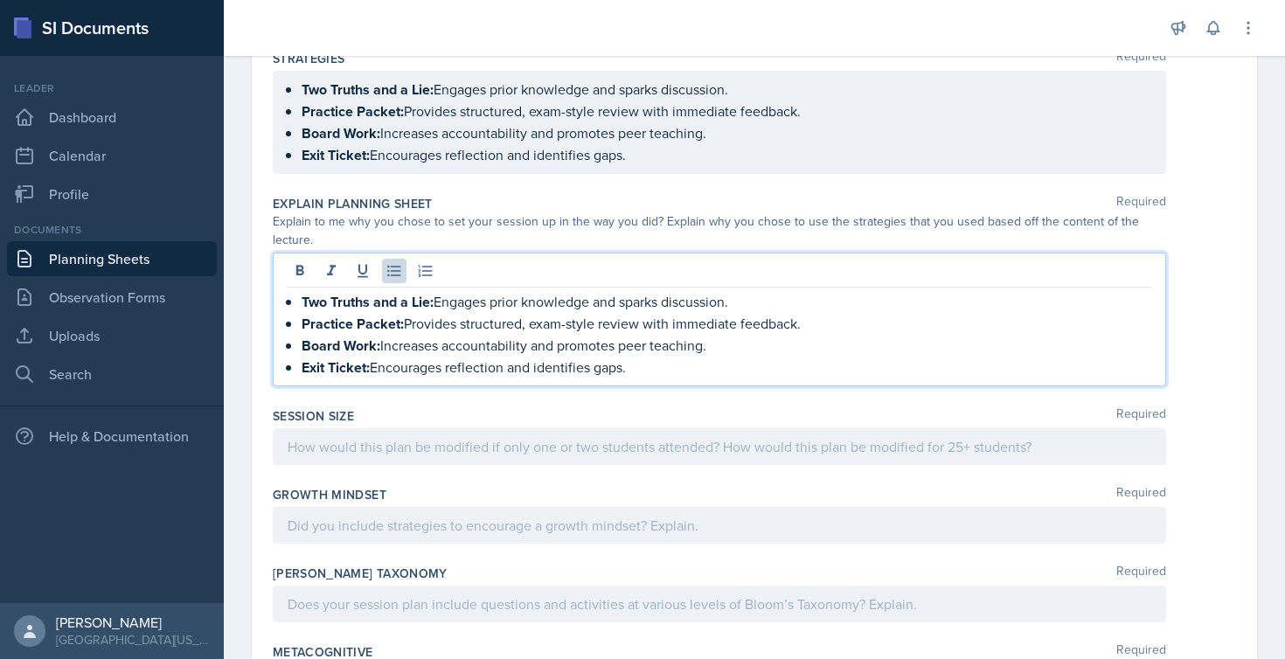
scroll to position [898, 0]
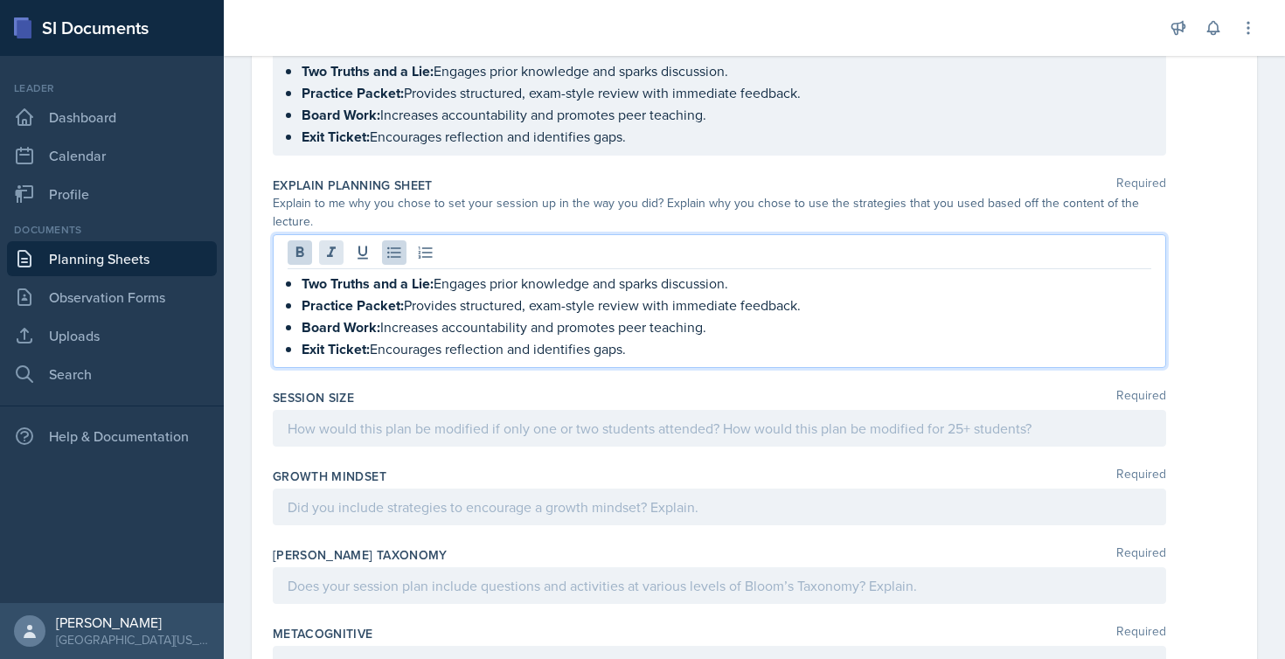
drag, startPoint x: 649, startPoint y: 353, endPoint x: 326, endPoint y: 253, distance: 337.9
click at [326, 253] on div "Two Truths and a Lie: Engages prior knowledge and sparks discussion. Practice P…" at bounding box center [720, 301] width 894 height 134
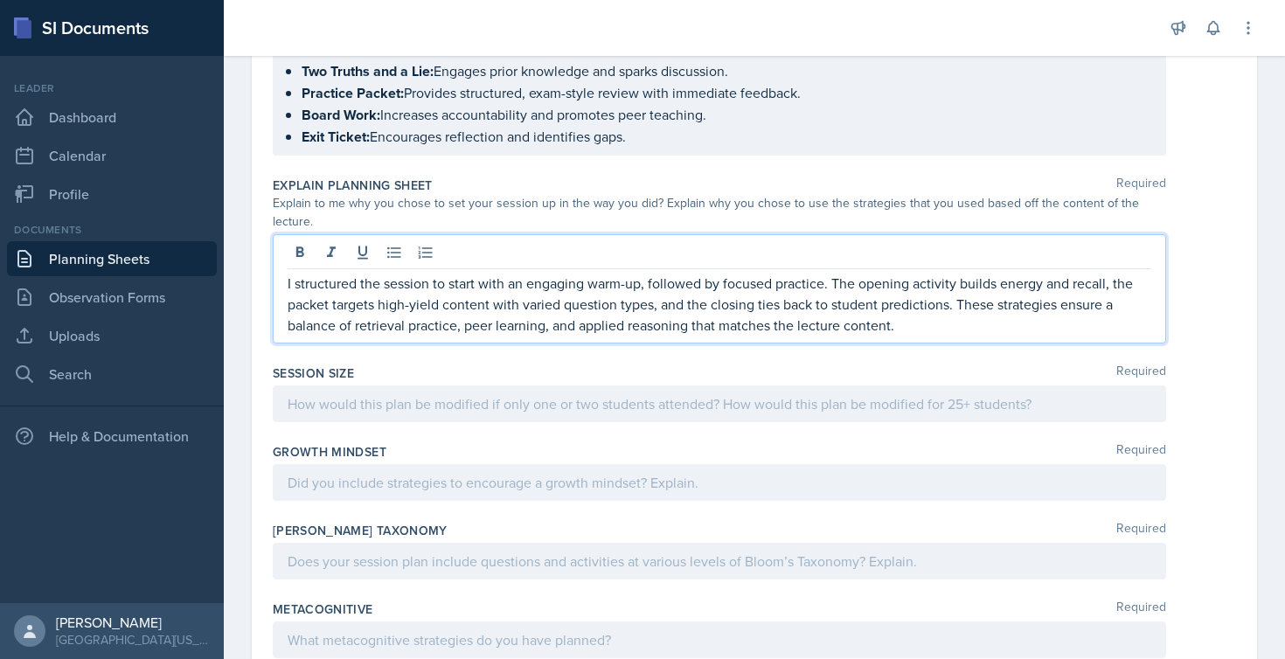
click at [414, 408] on div at bounding box center [720, 404] width 894 height 37
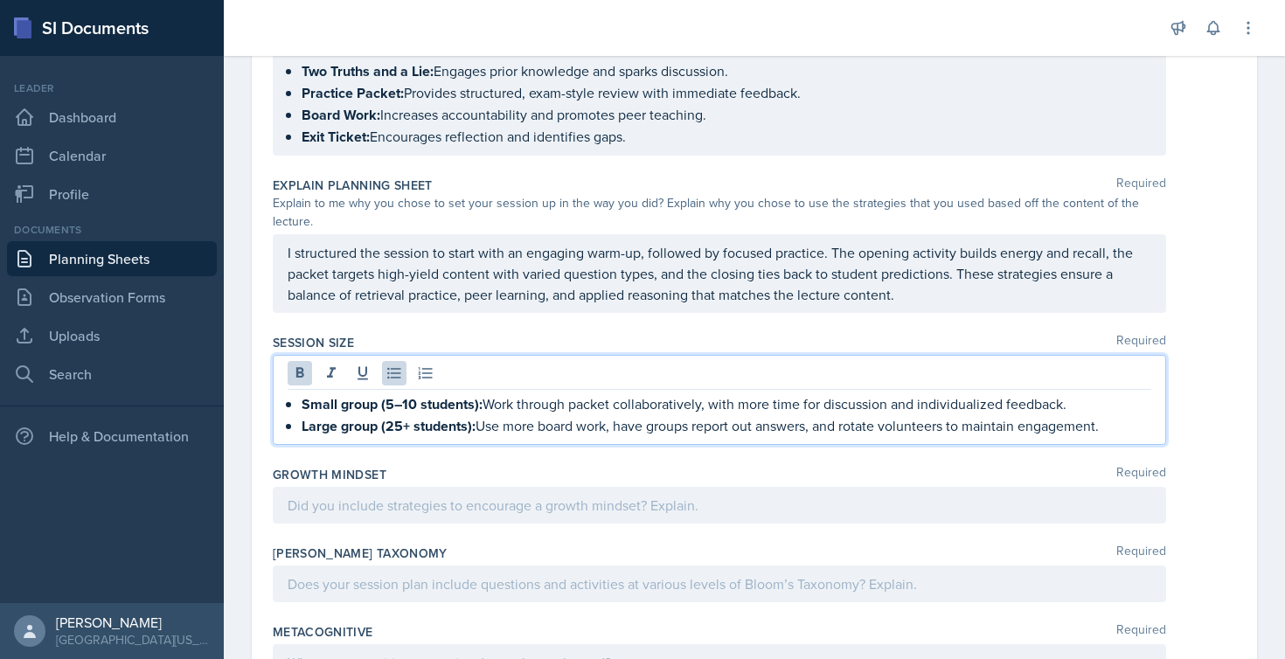
drag, startPoint x: 1126, startPoint y: 427, endPoint x: 258, endPoint y: 405, distance: 868.5
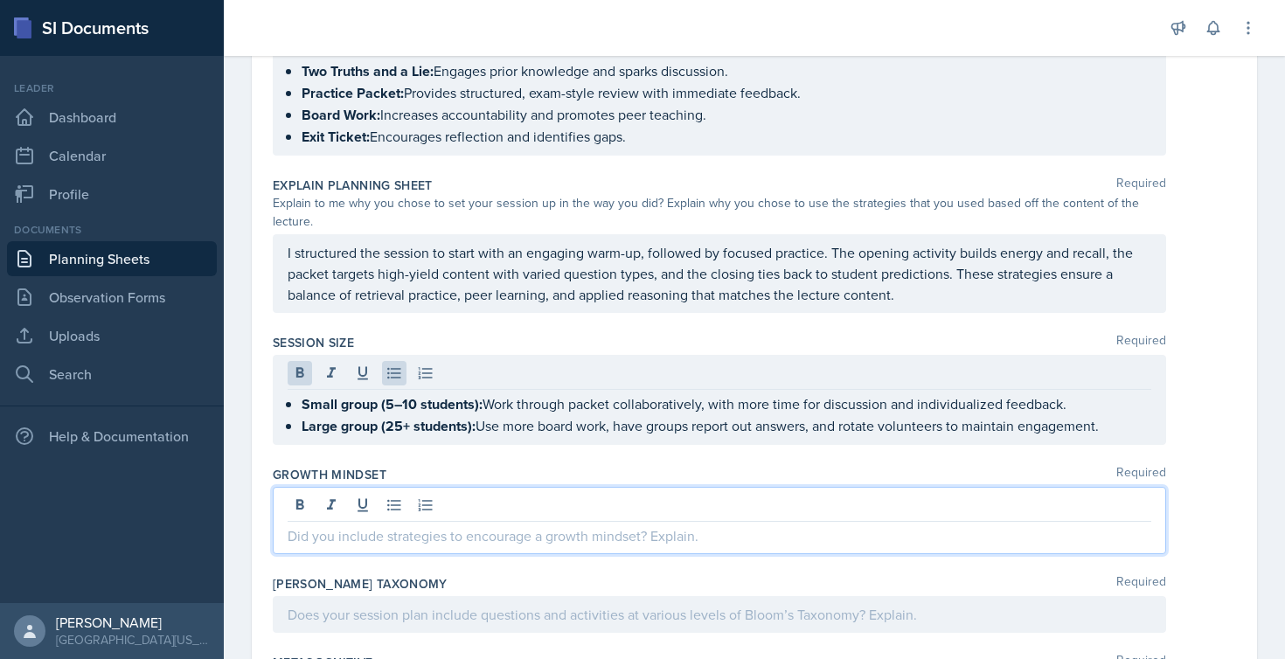
click at [409, 496] on div at bounding box center [720, 520] width 894 height 67
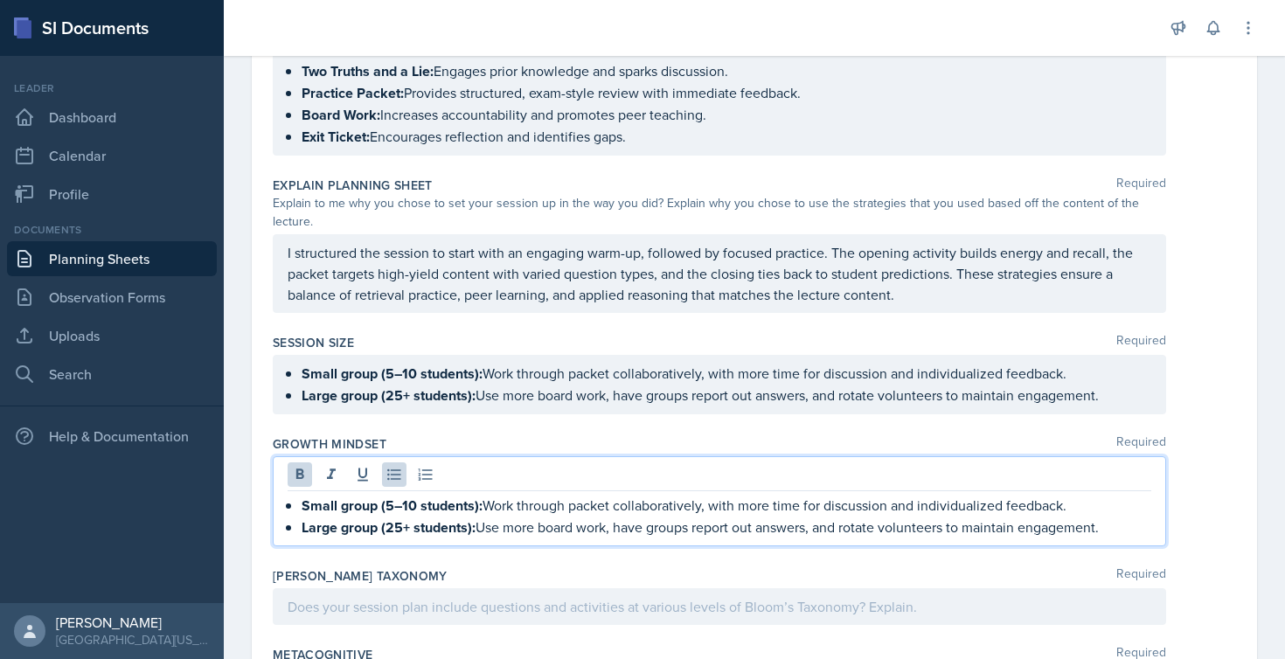
drag, startPoint x: 1127, startPoint y: 524, endPoint x: 191, endPoint y: 484, distance: 937.2
click at [191, 484] on div "SI Documents Leader Dashboard Calendar Profile Documents Planning Sheets Observ…" at bounding box center [642, 329] width 1285 height 659
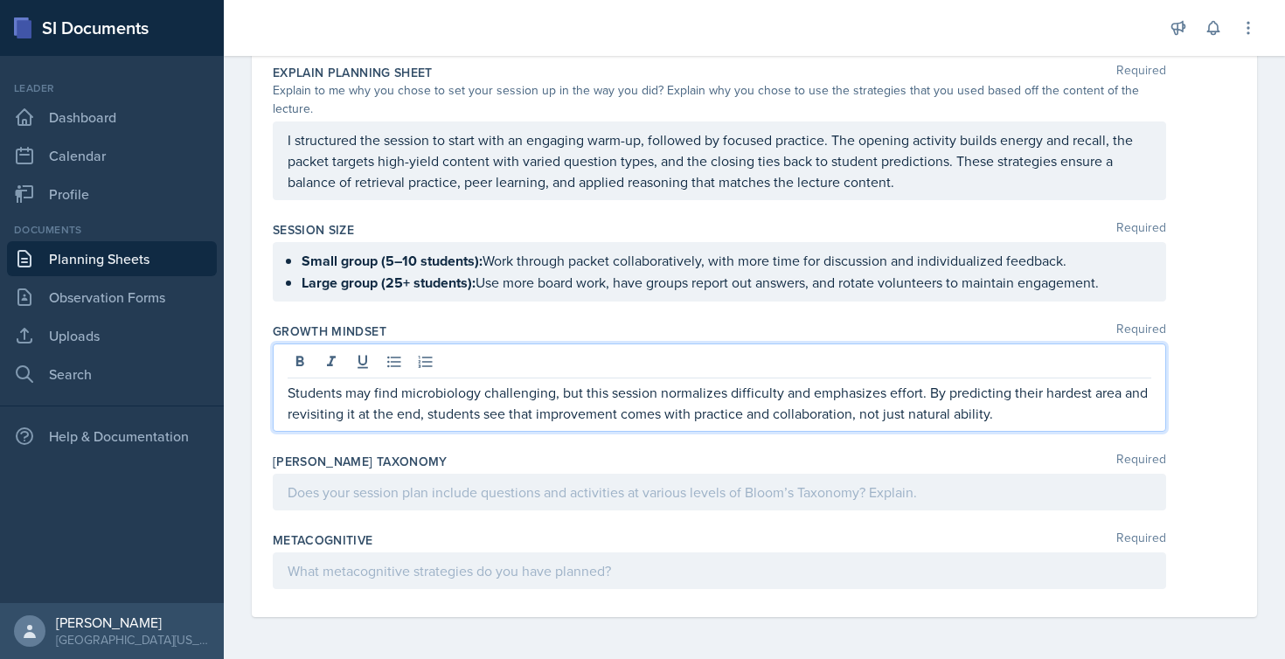
scroll to position [1011, 0]
click at [396, 504] on div at bounding box center [720, 492] width 894 height 37
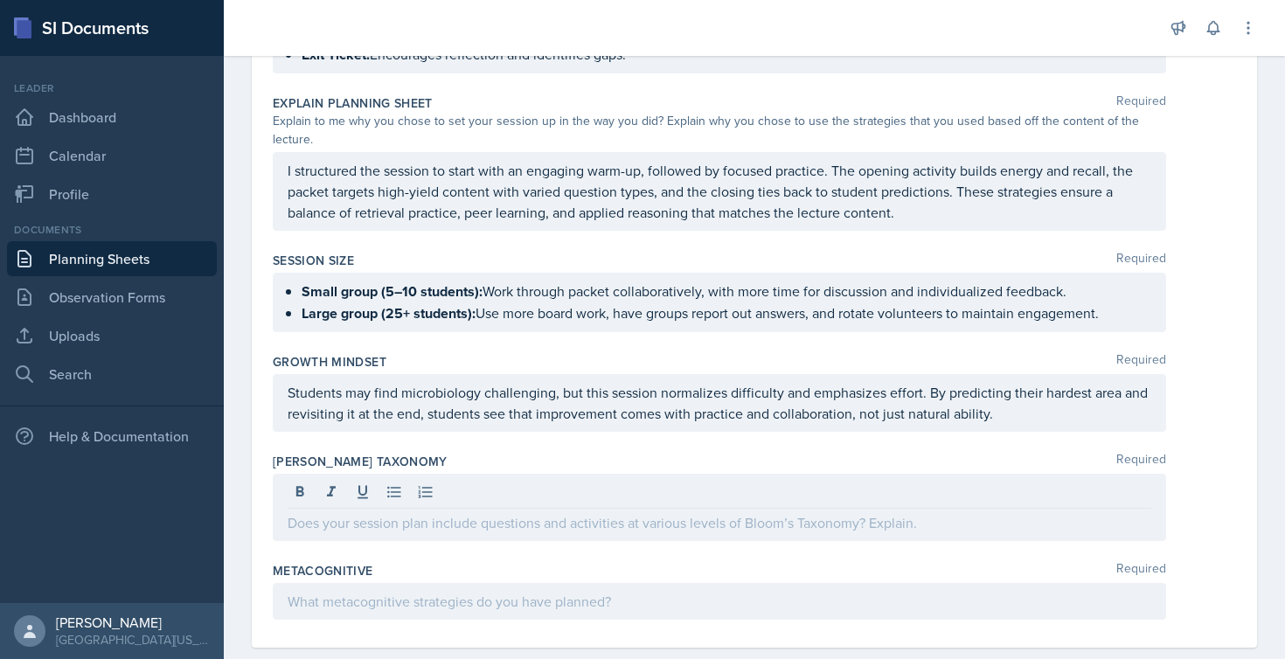
click at [316, 525] on p at bounding box center [720, 522] width 864 height 21
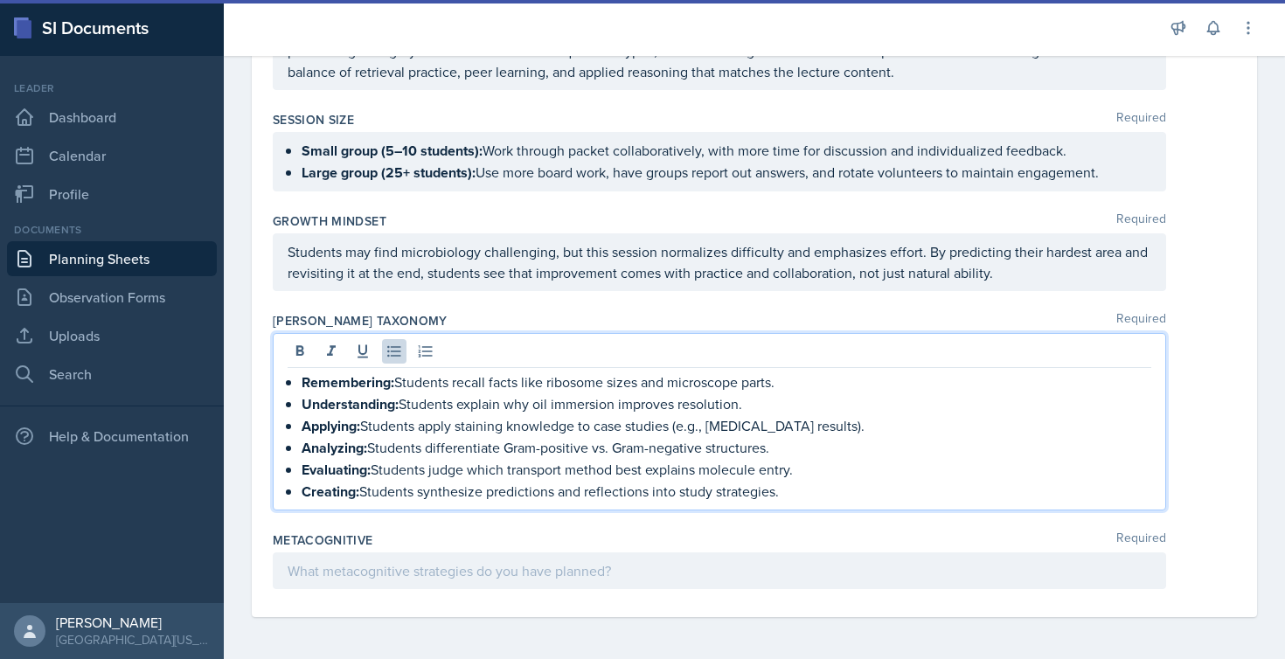
scroll to position [1121, 0]
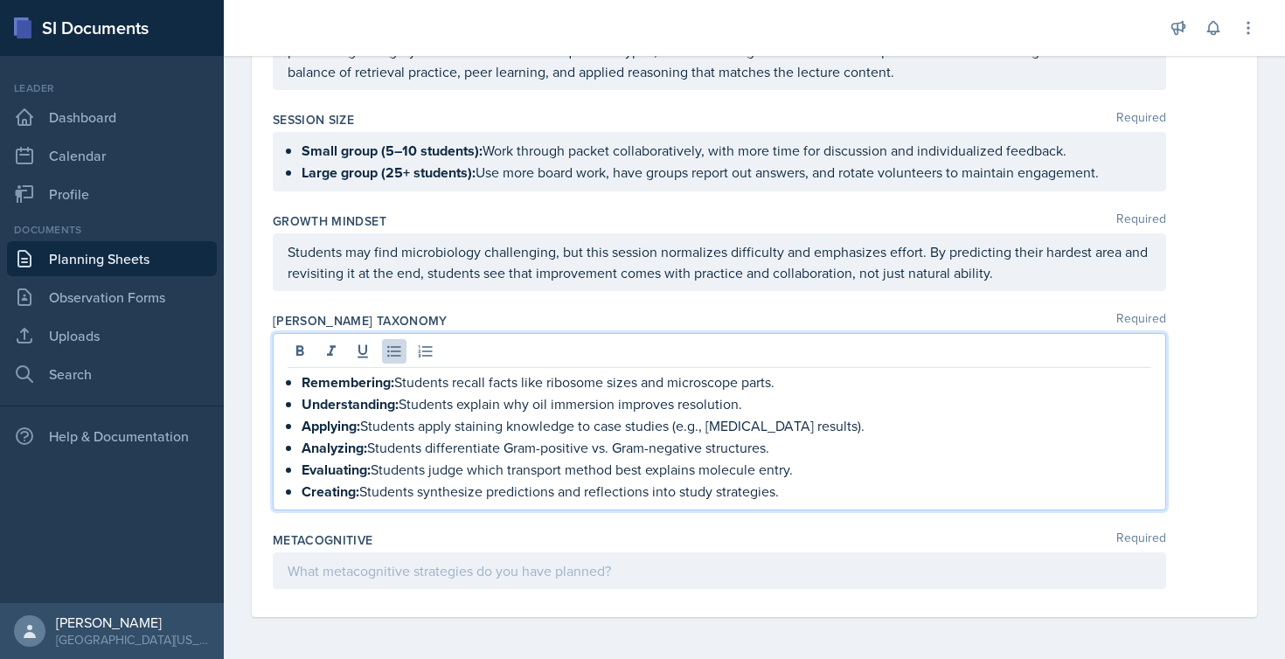
click at [353, 576] on div at bounding box center [720, 571] width 894 height 37
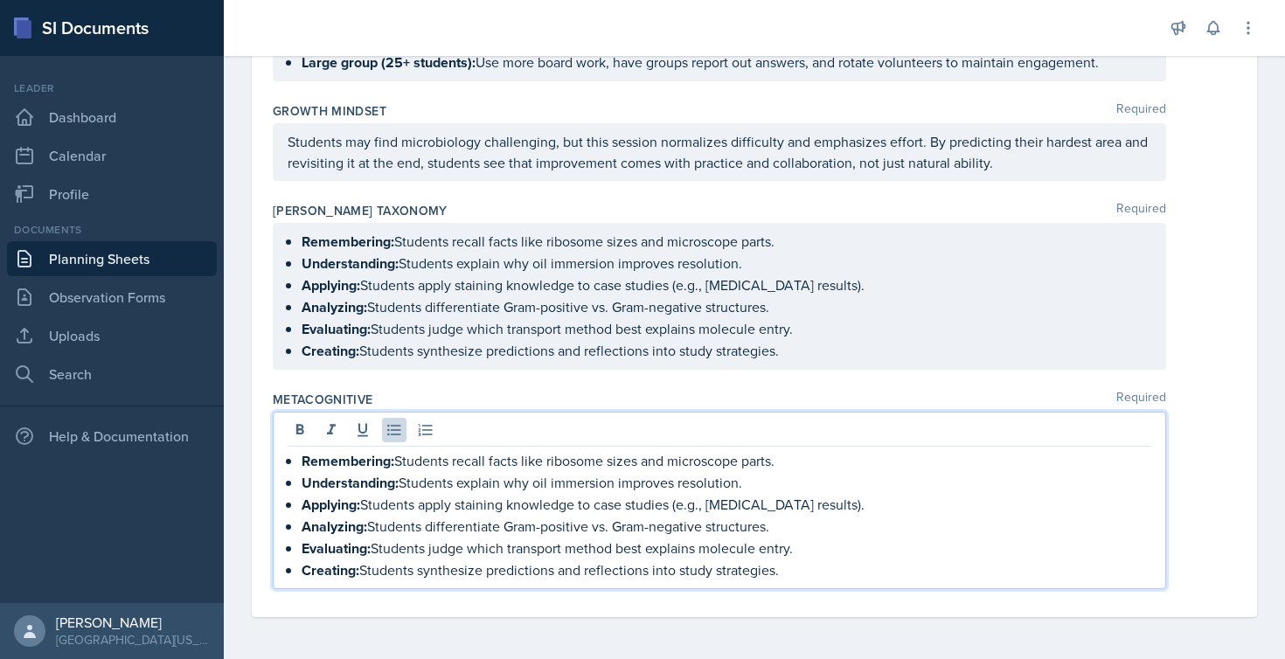
scroll to position [1231, 0]
drag, startPoint x: 793, startPoint y: 574, endPoint x: 249, endPoint y: 465, distance: 554.7
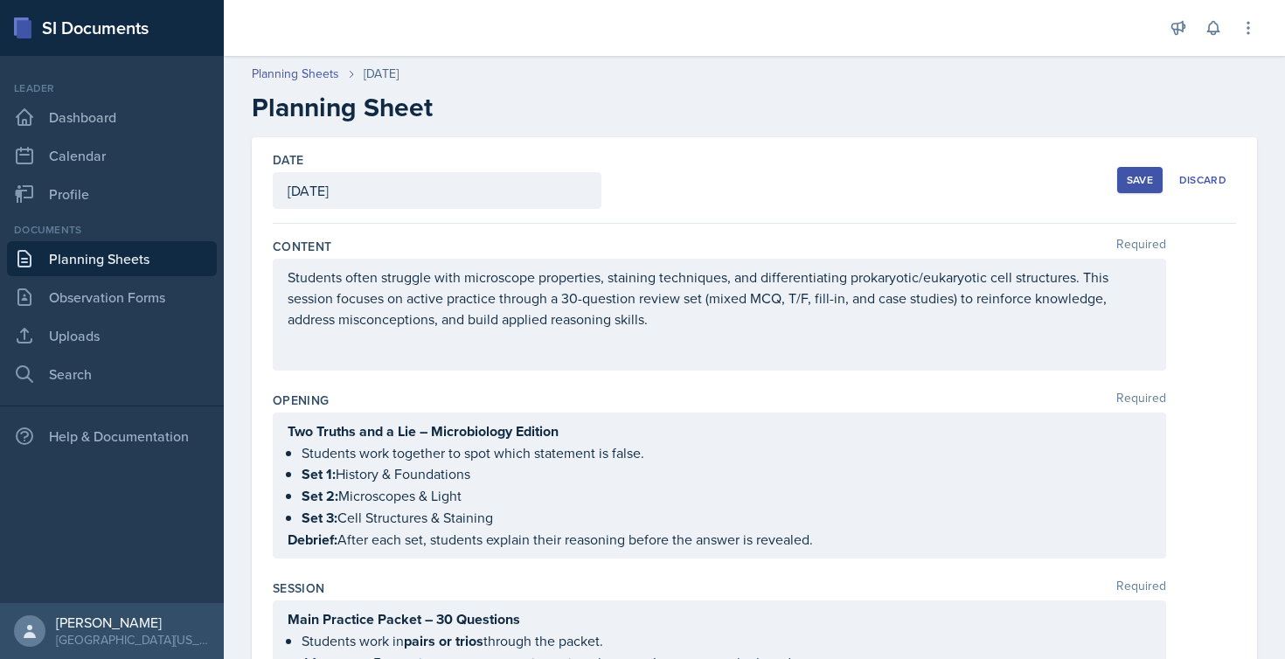
scroll to position [0, 0]
click at [1127, 183] on div "Save" at bounding box center [1140, 180] width 26 height 14
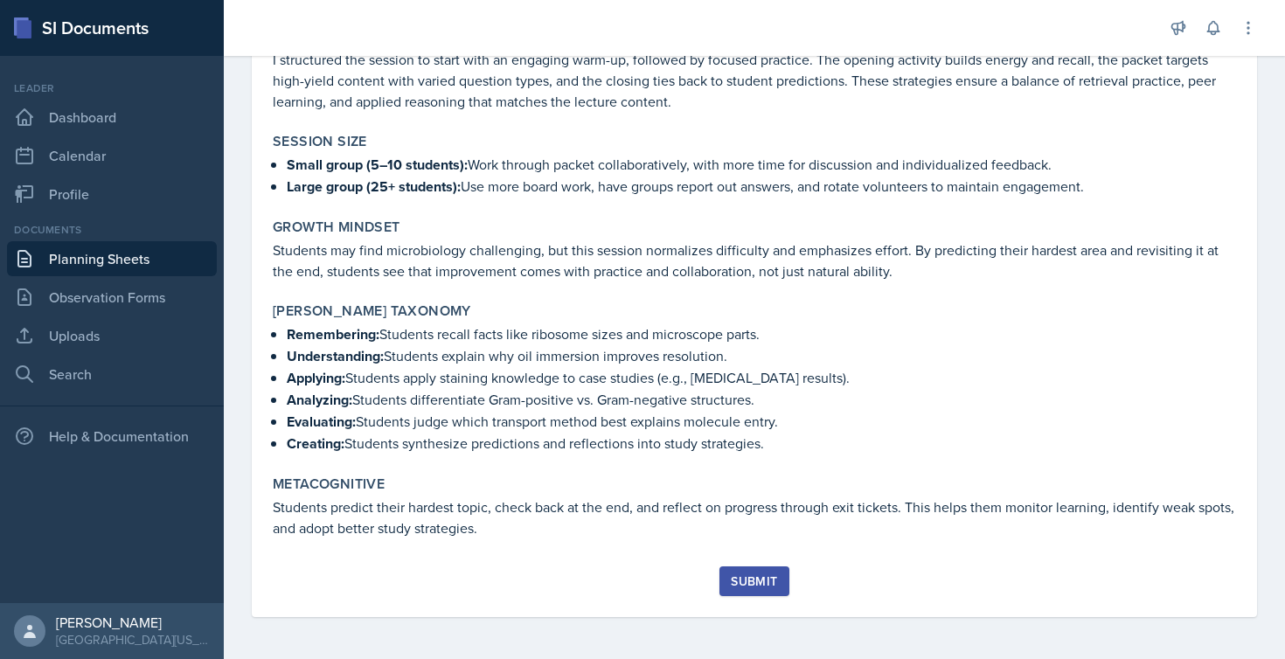
scroll to position [940, 0]
click at [741, 579] on div "Submit" at bounding box center [754, 581] width 46 height 14
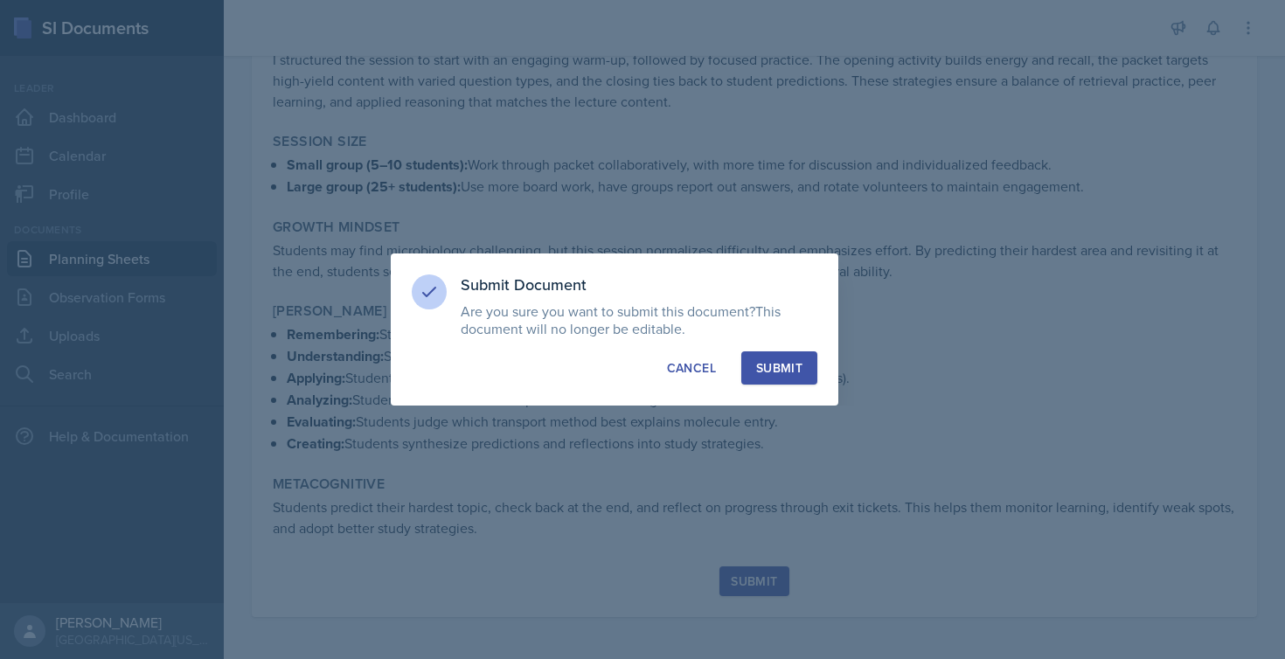
click at [779, 360] on div "Submit" at bounding box center [779, 367] width 46 height 17
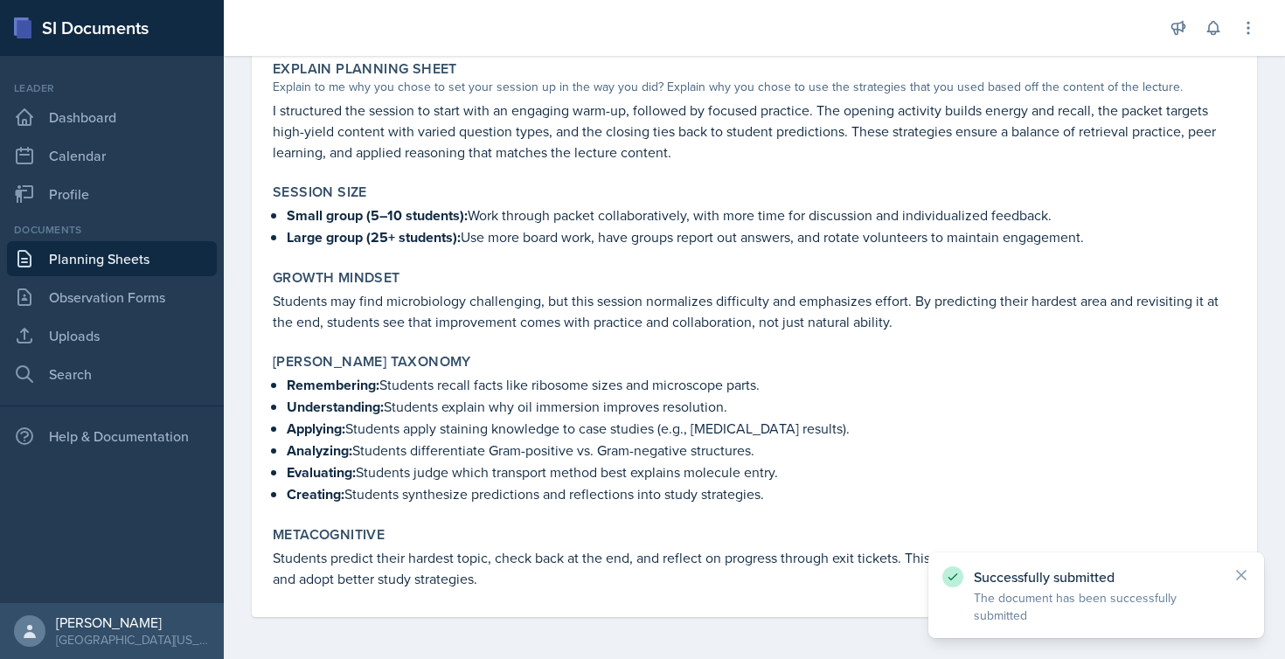
scroll to position [889, 0]
click at [74, 331] on link "Uploads" at bounding box center [112, 335] width 210 height 35
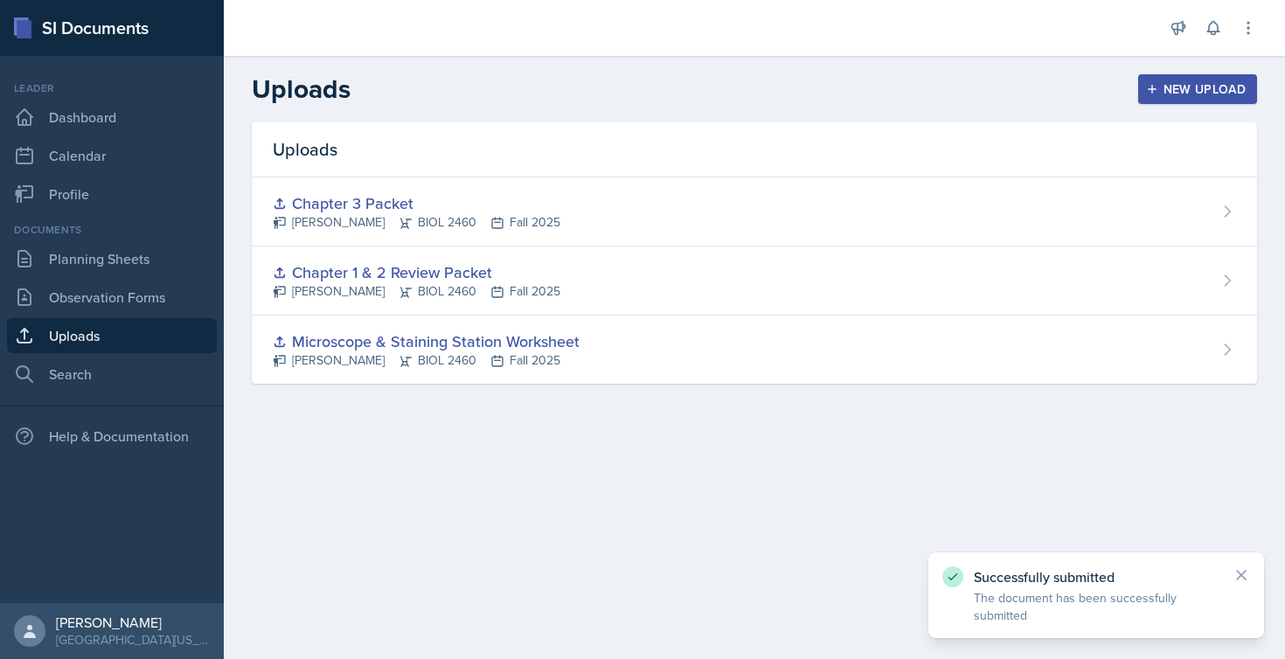
click at [1177, 90] on div "New Upload" at bounding box center [1198, 89] width 97 height 14
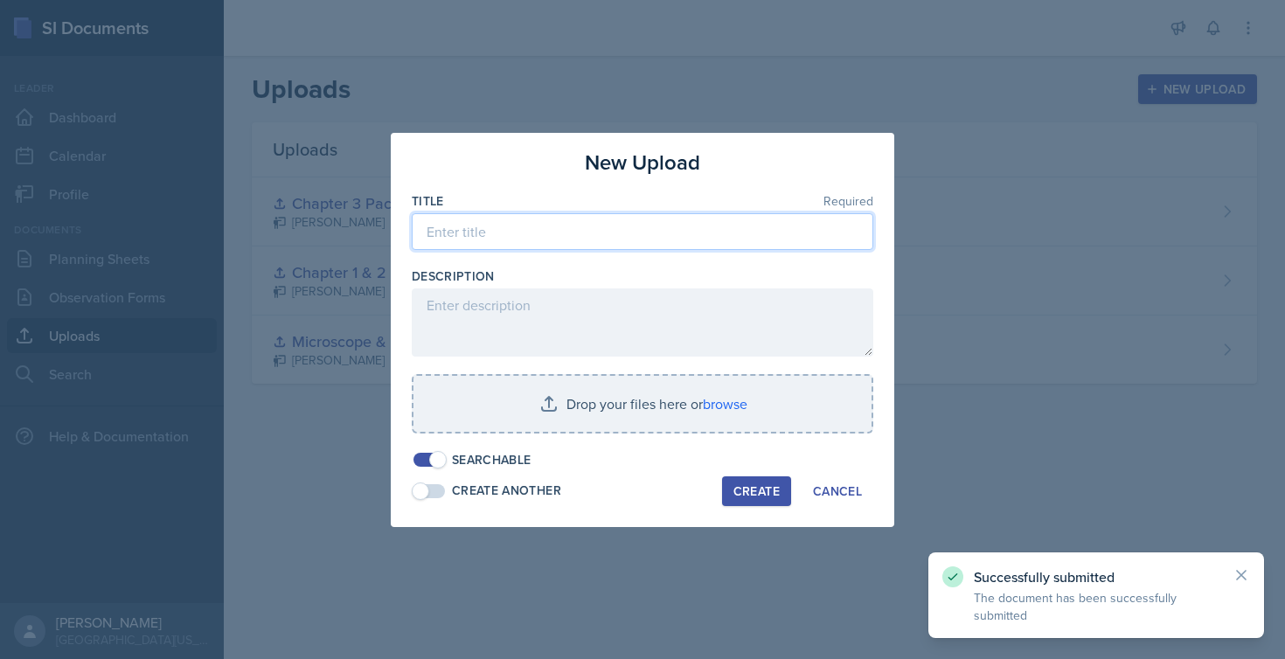
click at [630, 218] on input at bounding box center [643, 231] width 462 height 37
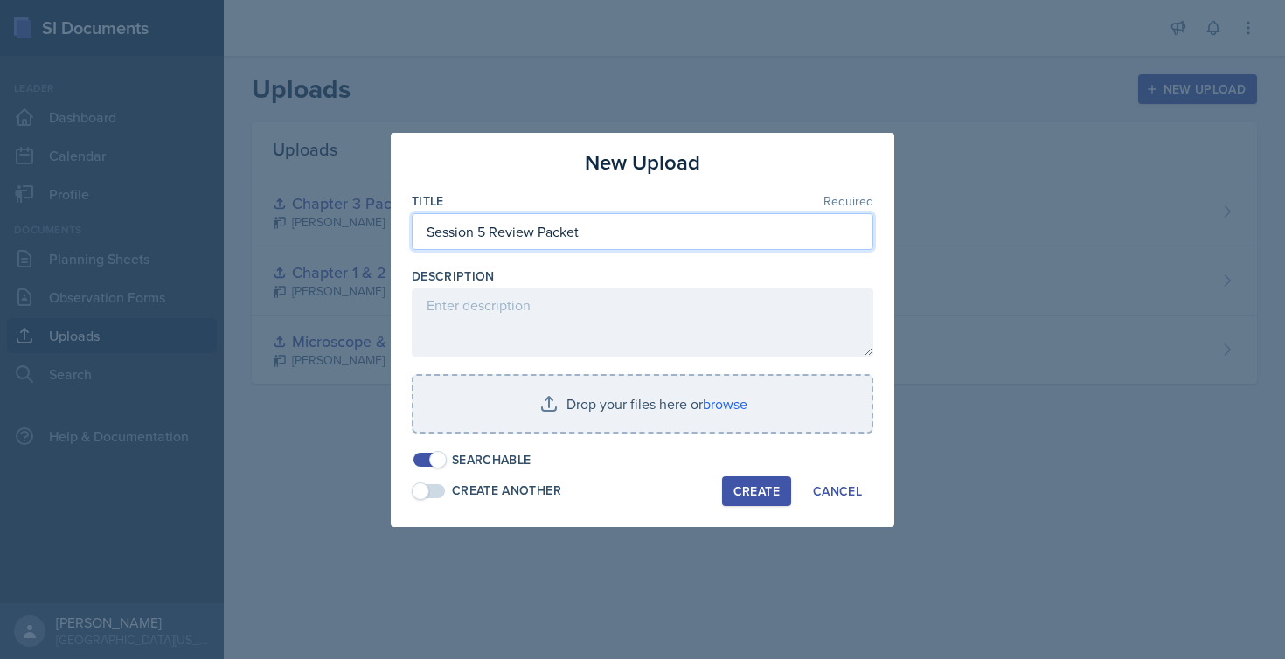
type input "Session 5 Review Packet"
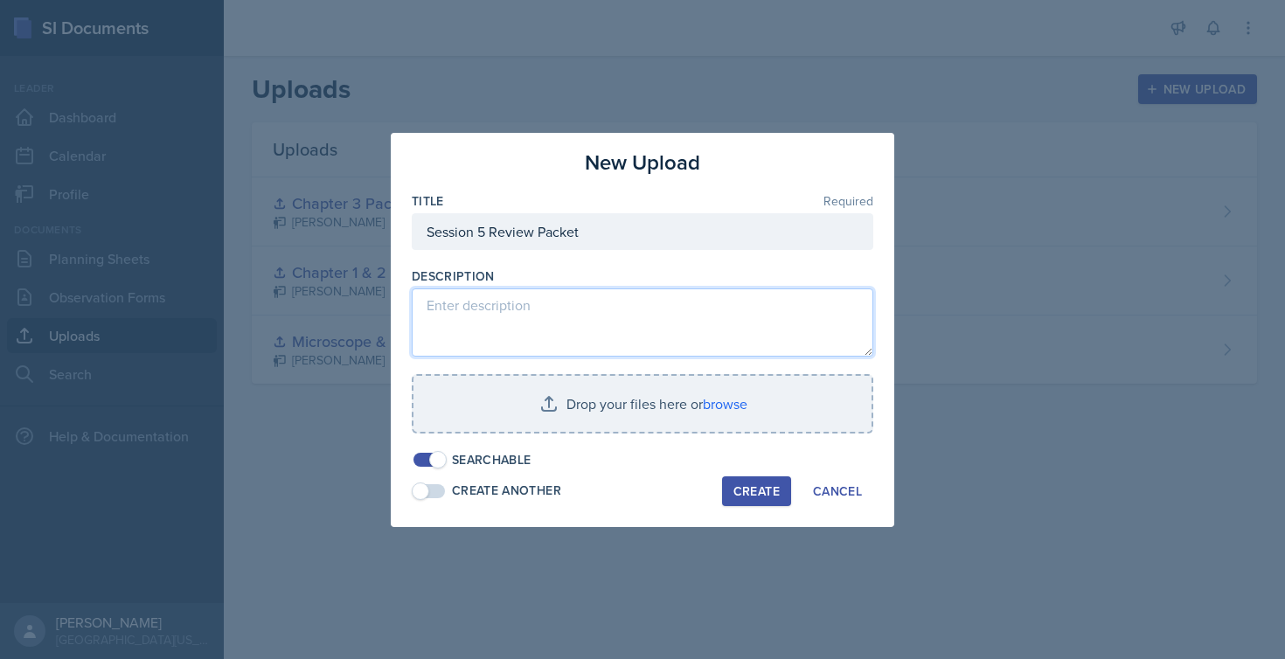
click at [539, 312] on textarea at bounding box center [643, 323] width 462 height 68
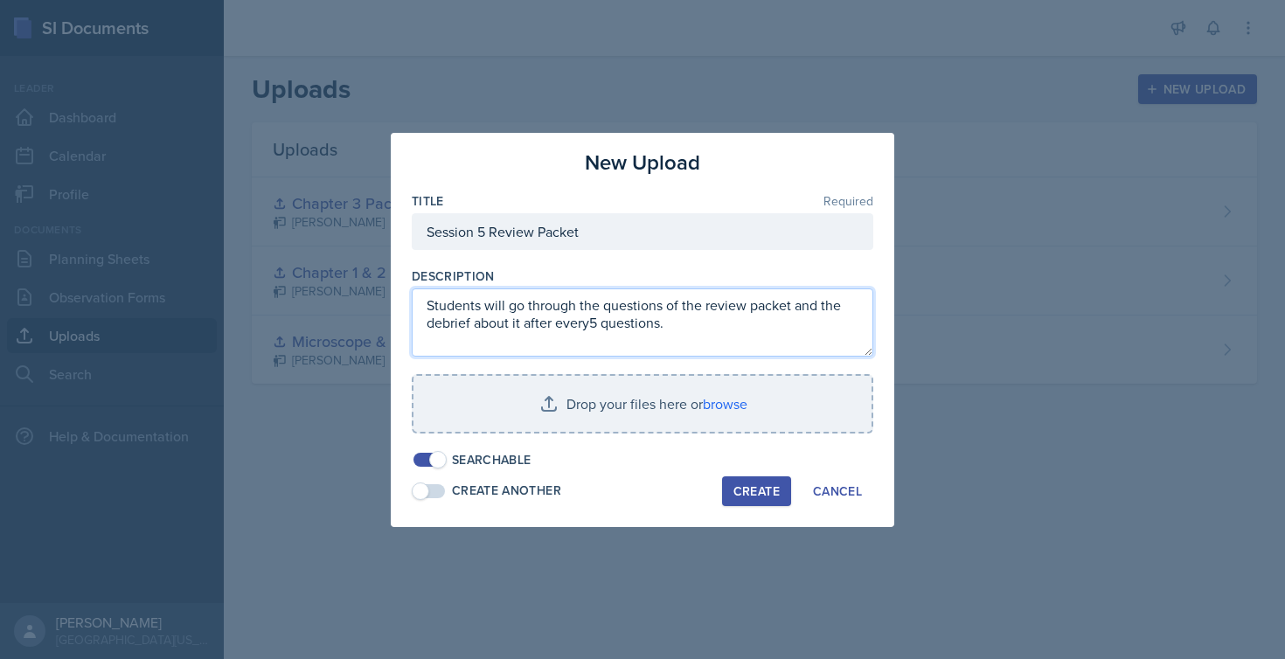
click at [590, 324] on textarea "Students will go through the questions of the review packet and the debrief abo…" at bounding box center [643, 323] width 462 height 68
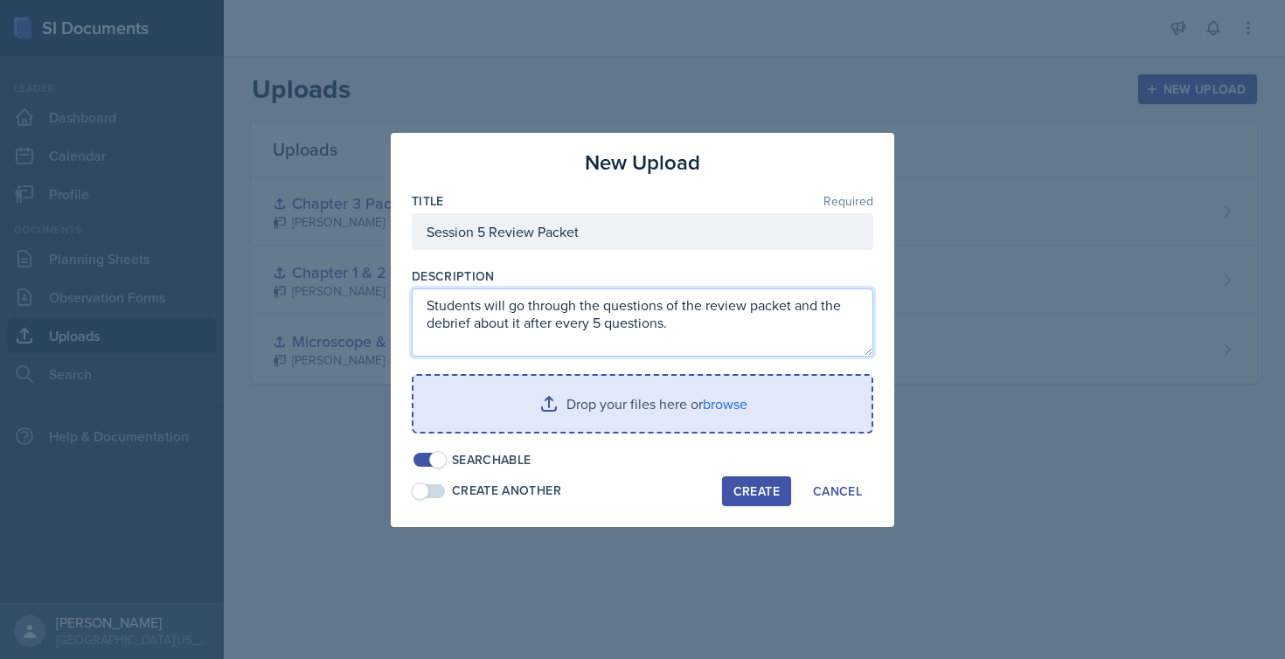
type textarea "Students will go through the questions of the review packet and the debrief abo…"
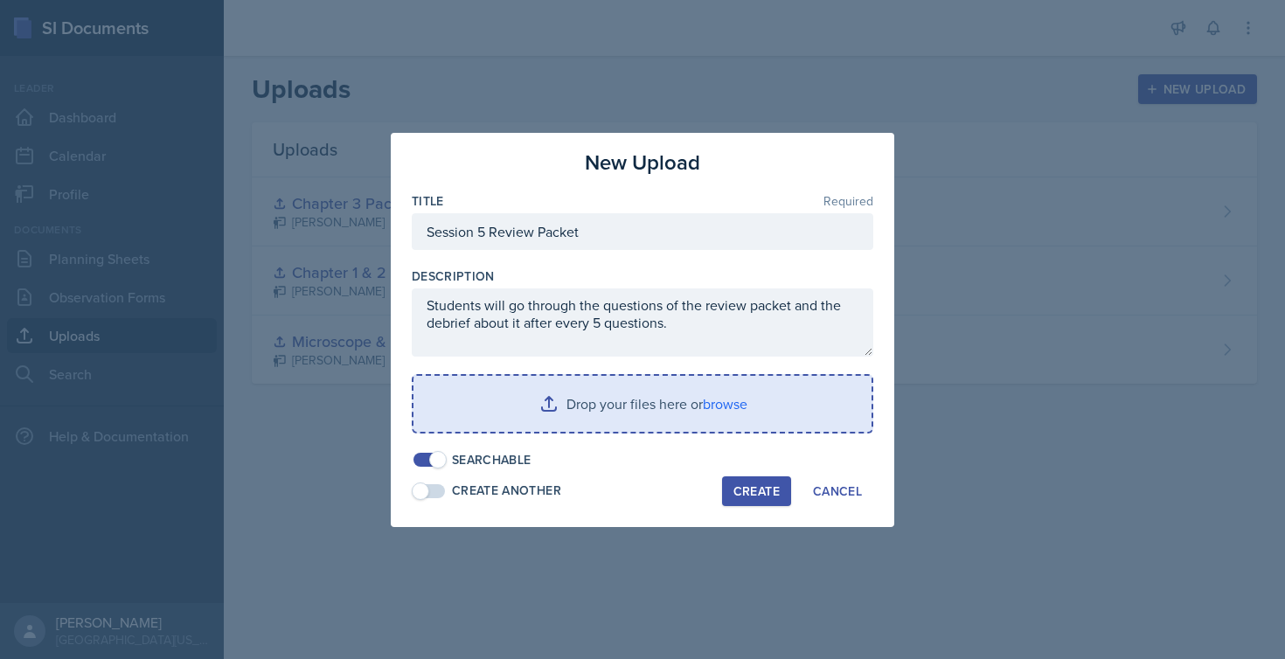
click at [569, 407] on input "file" at bounding box center [643, 404] width 458 height 56
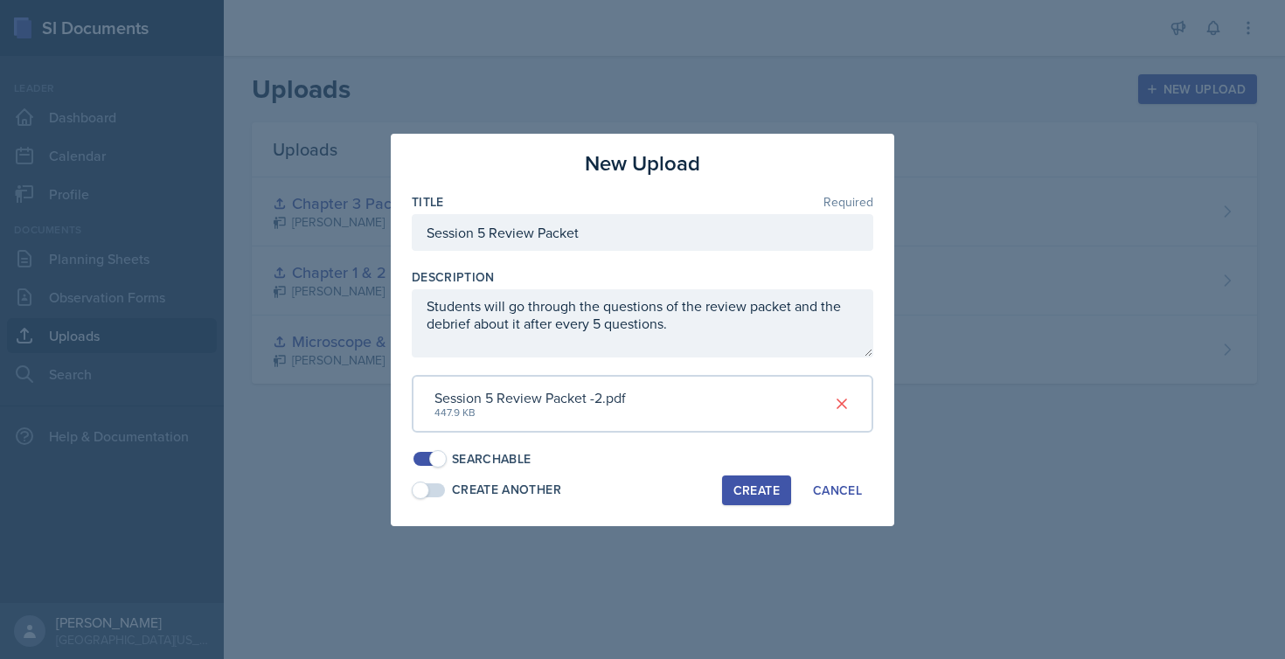
click at [753, 486] on div "Create" at bounding box center [757, 490] width 46 height 14
